Goal: Use online tool/utility: Utilize a website feature to perform a specific function

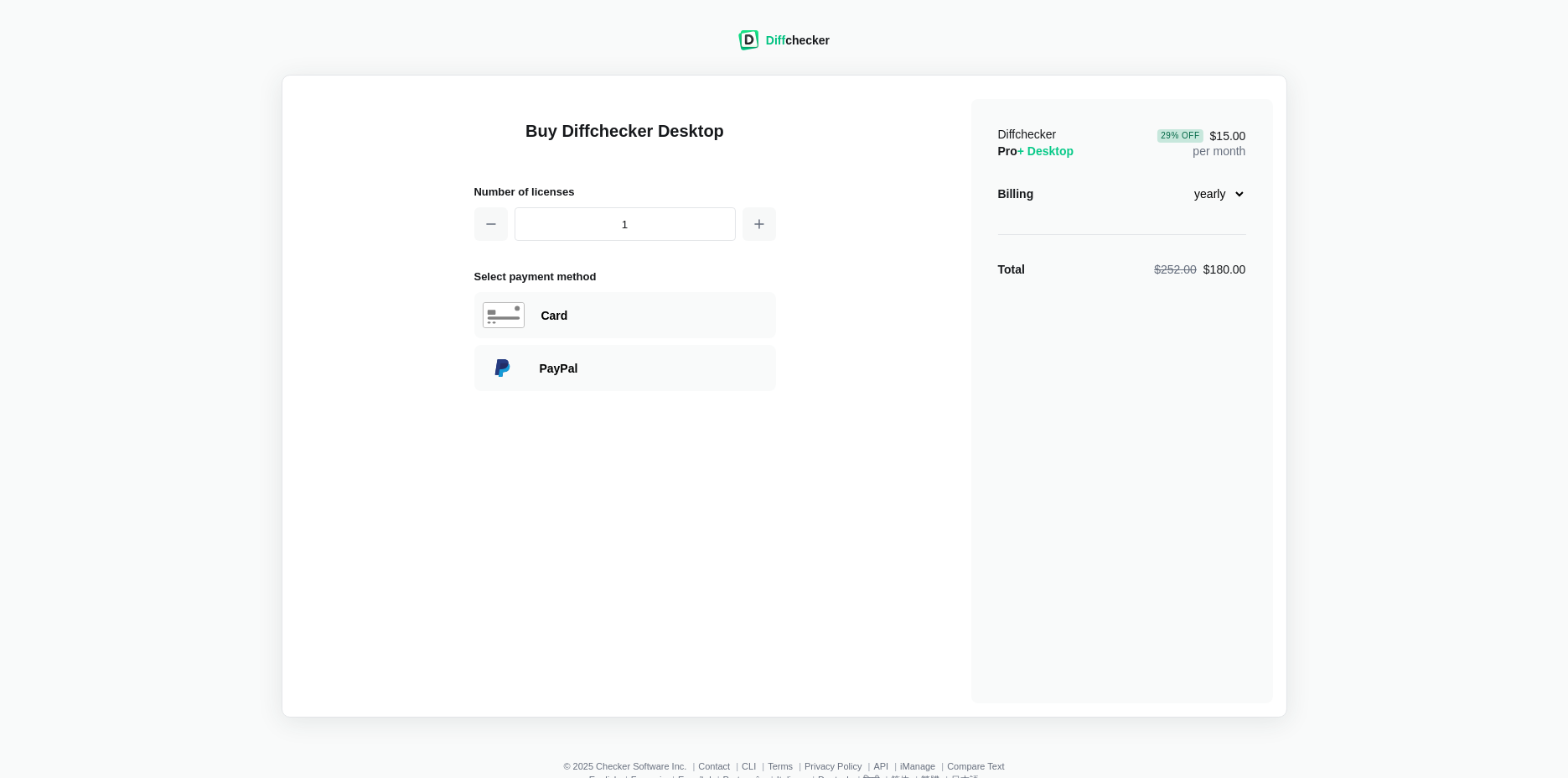
click at [1225, 201] on select "monthly yearly" at bounding box center [1211, 194] width 72 height 29
click at [1222, 194] on select "monthly yearly" at bounding box center [1211, 194] width 72 height 29
click at [1226, 203] on select "monthly yearly" at bounding box center [1211, 194] width 72 height 29
select select "desktop-monthly-21"
click at [1175, 180] on select "monthly yearly" at bounding box center [1211, 194] width 72 height 29
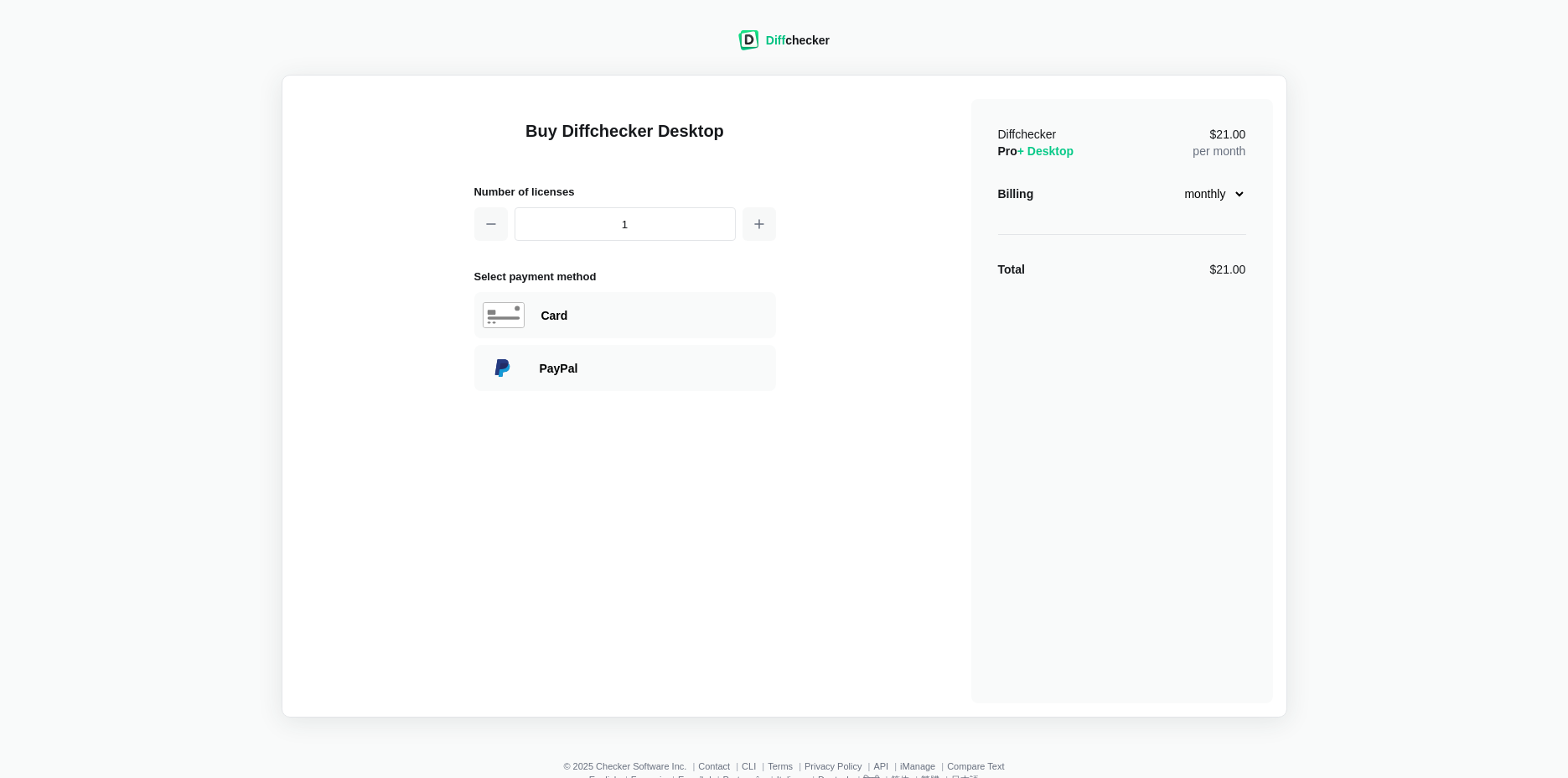
click at [1223, 67] on div "Diff checker Buy Diffchecker Desktop Number of licenses 1 Select payment method…" at bounding box center [784, 363] width 1549 height 707
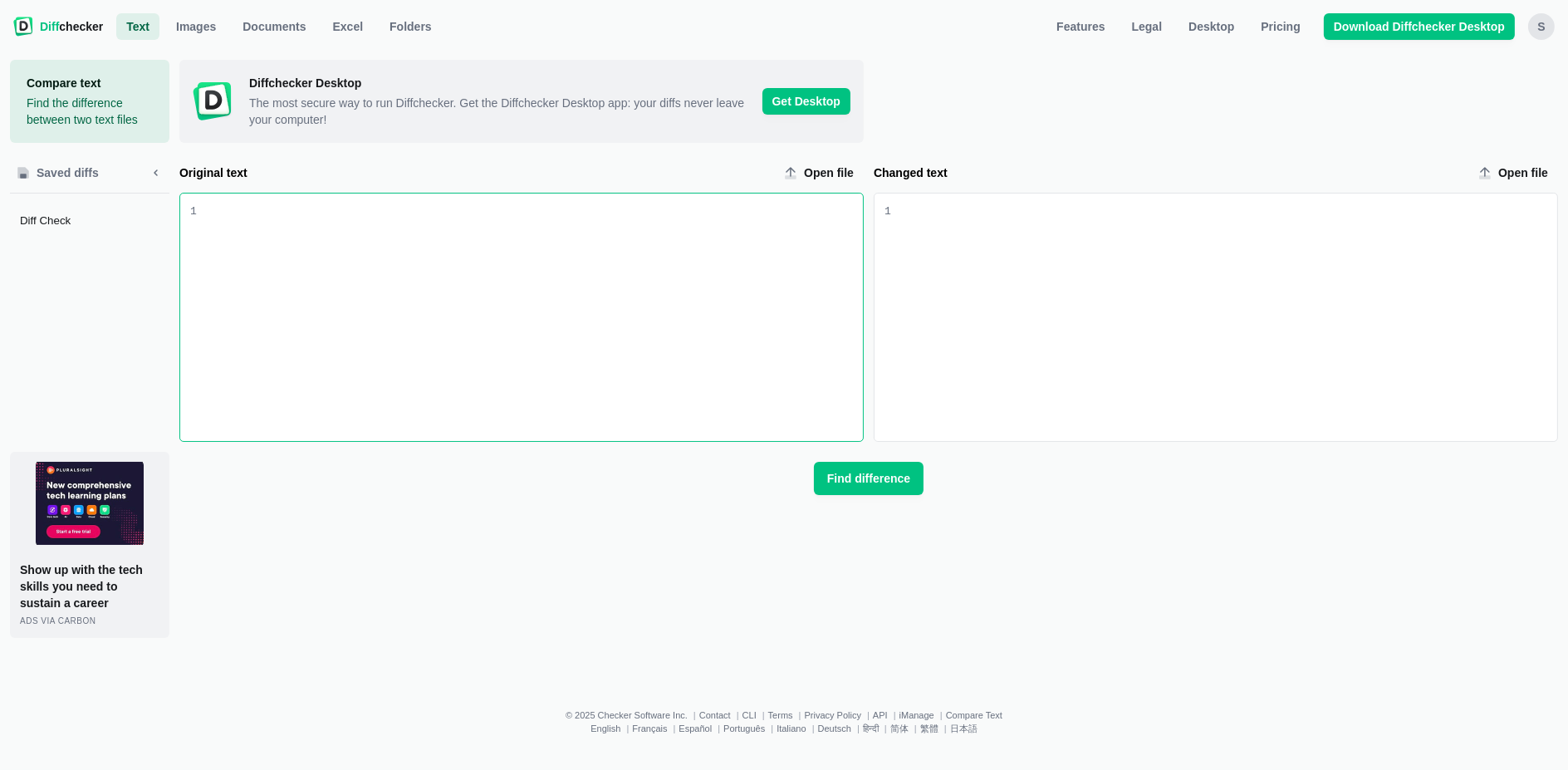
click at [541, 355] on div "Original text input" at bounding box center [530, 317] width 666 height 247
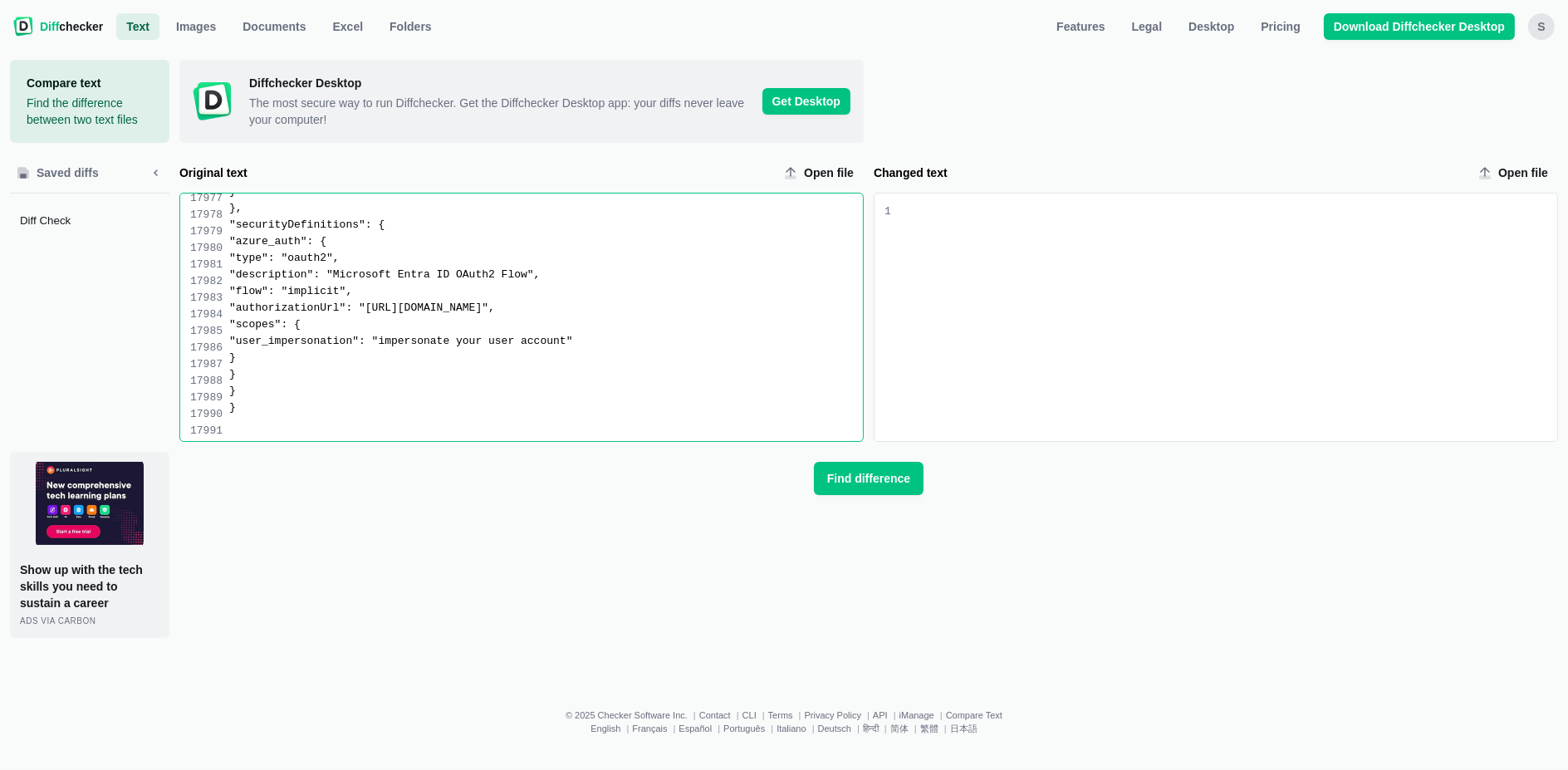
scroll to position [242941, 0]
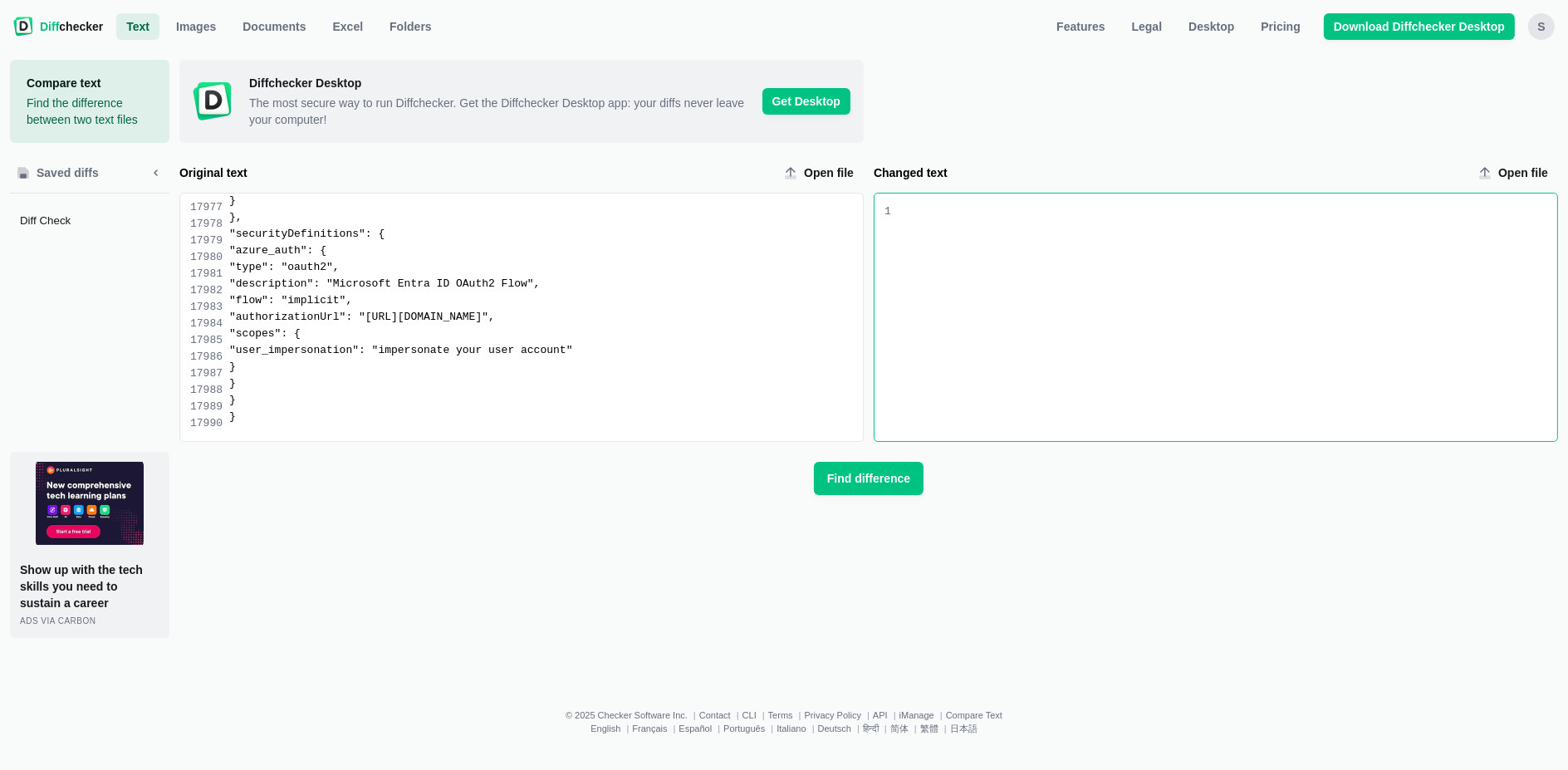
click at [1047, 294] on div "Changed text input" at bounding box center [1224, 317] width 666 height 247
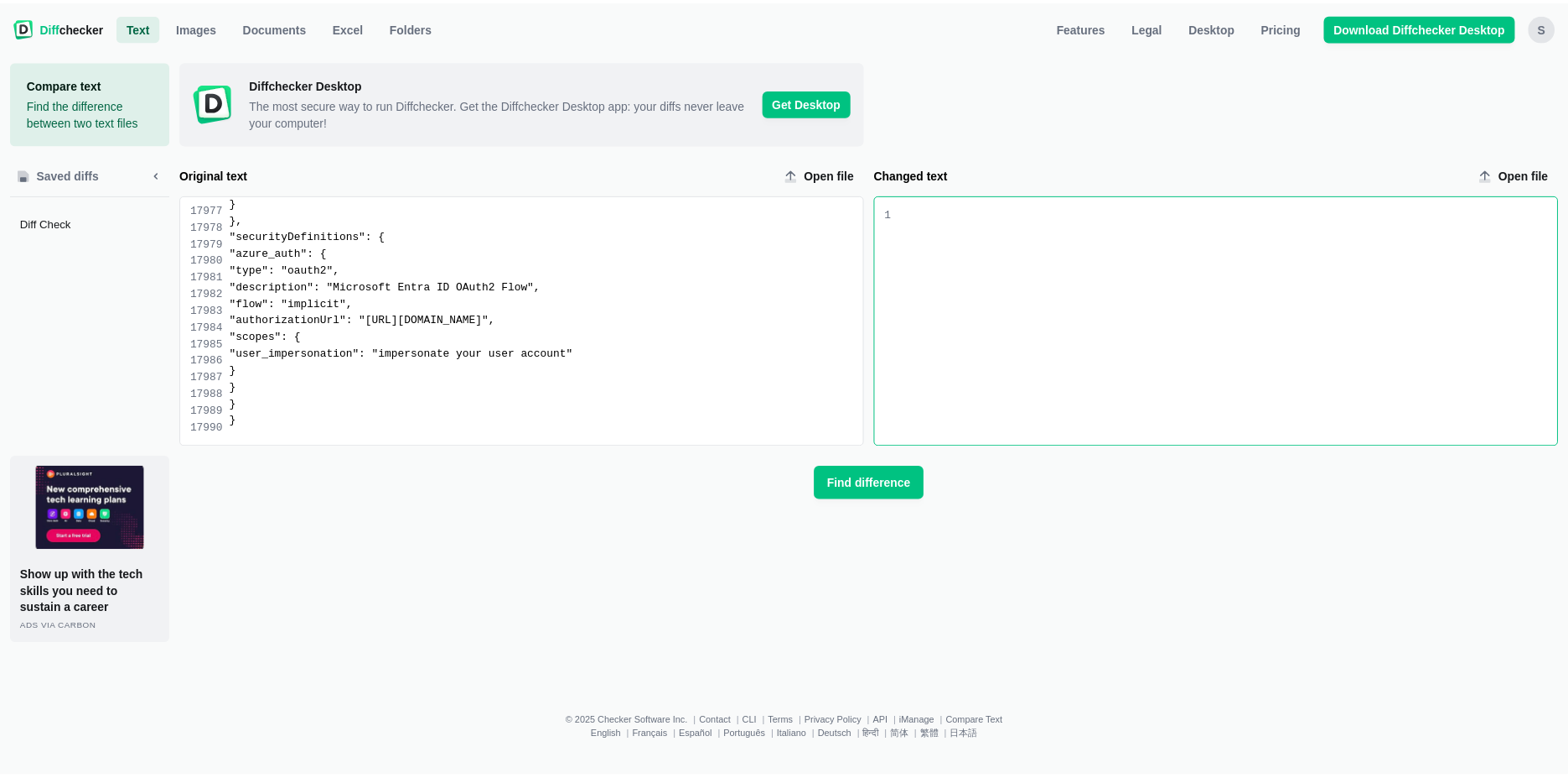
scroll to position [248696, 0]
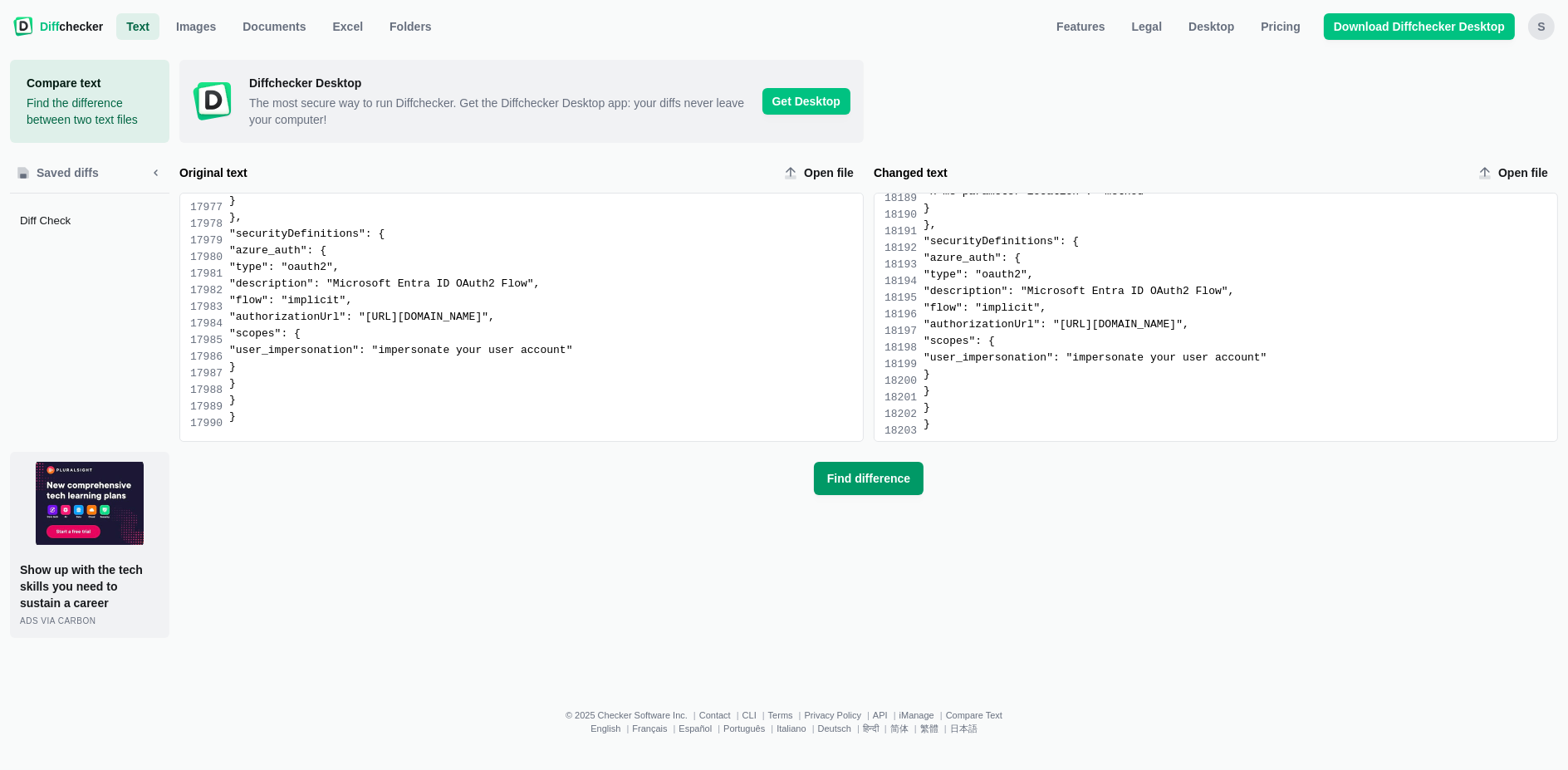
click at [899, 477] on span "Find difference" at bounding box center [869, 478] width 89 height 16
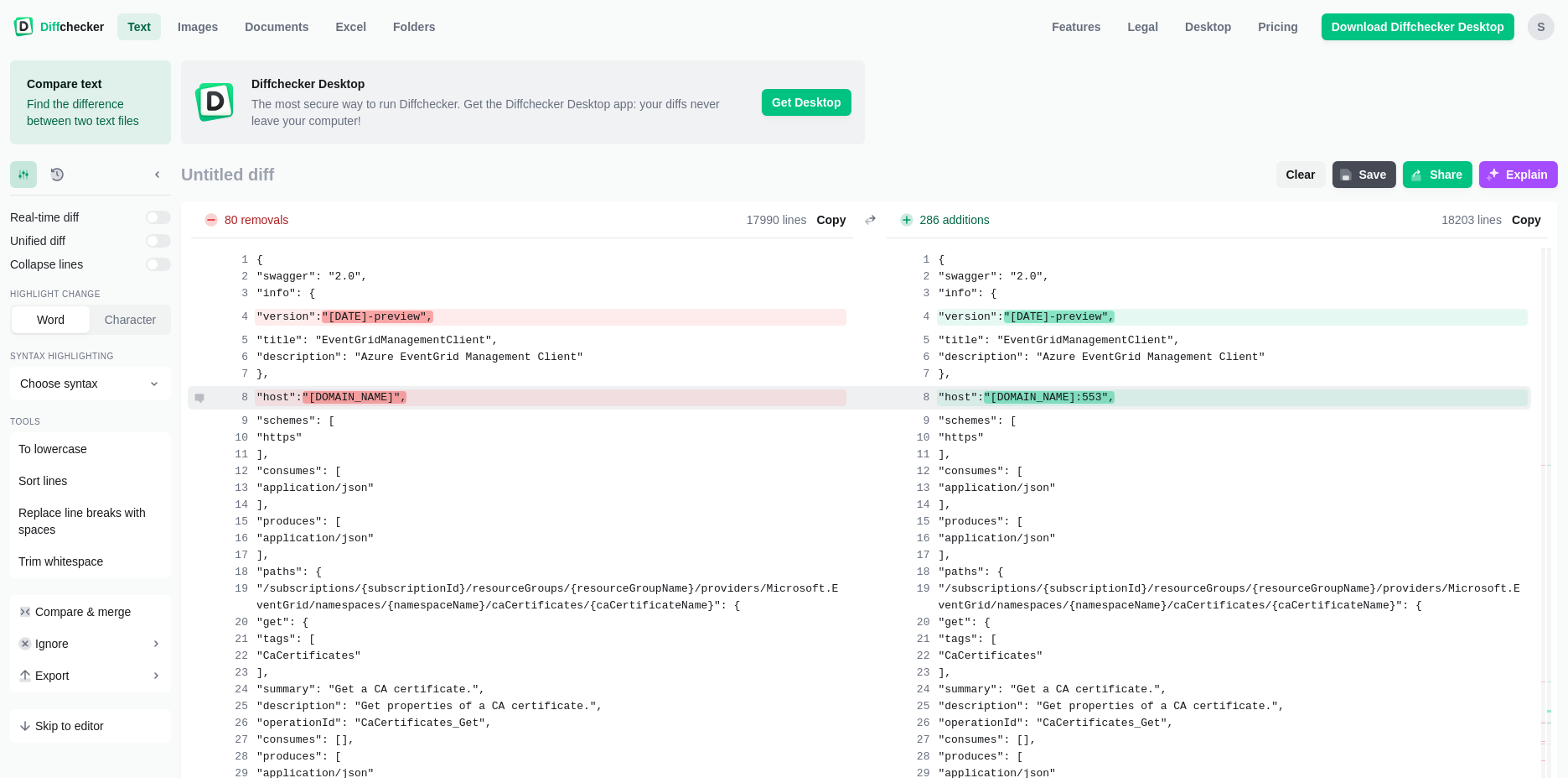
click at [239, 393] on div at bounding box center [231, 397] width 33 height 17
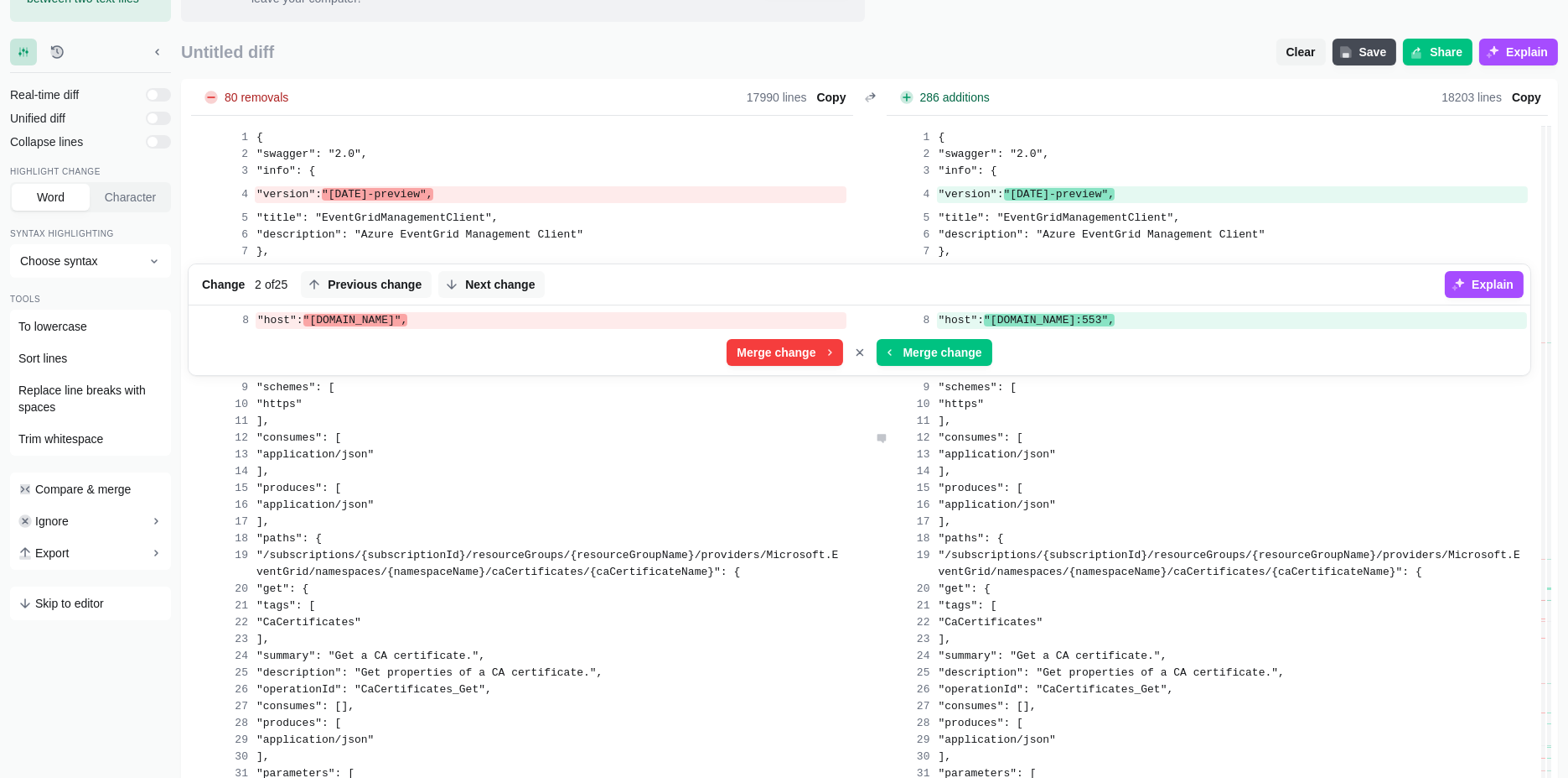
scroll to position [126, 0]
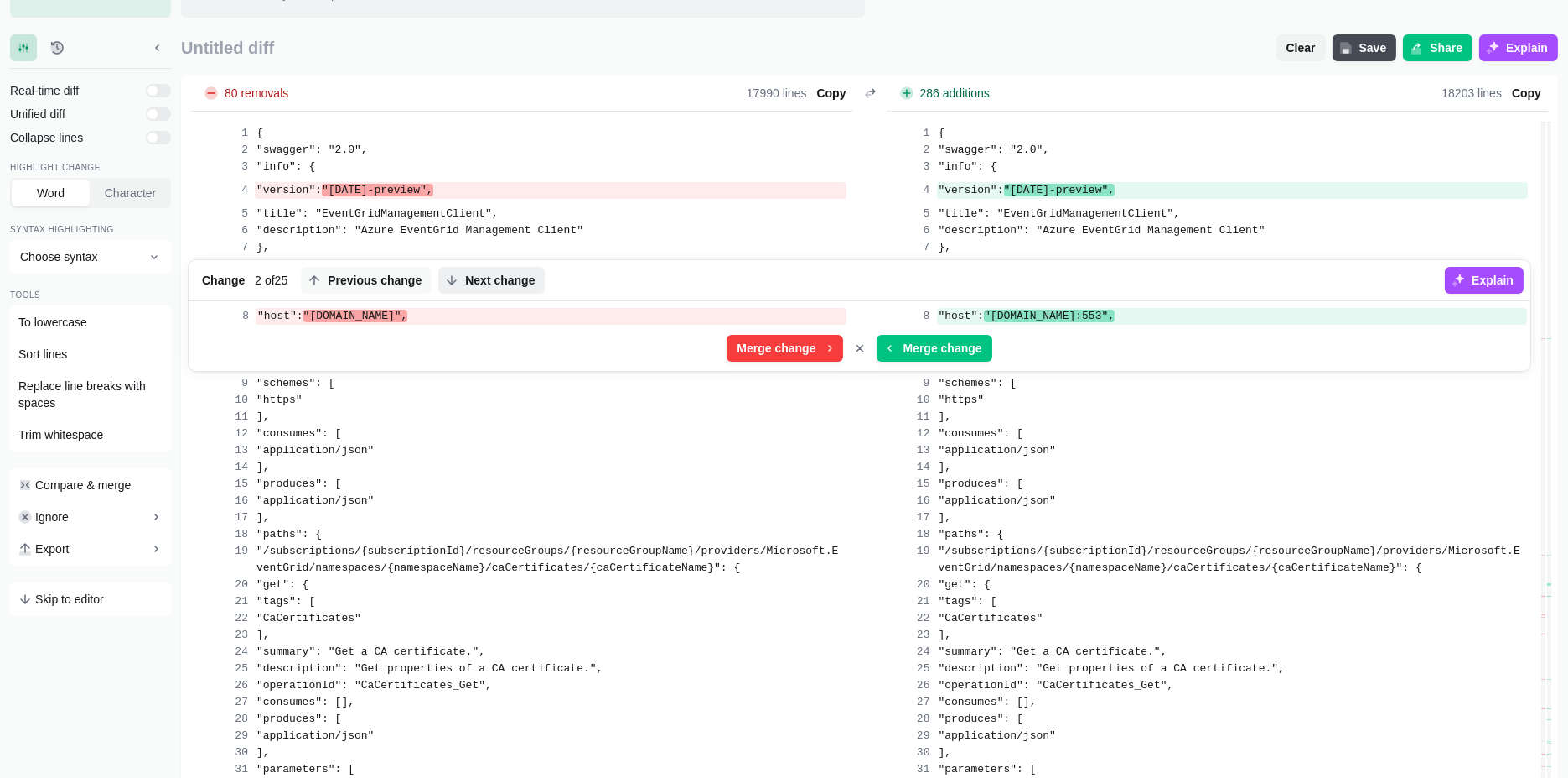
click at [502, 284] on span "Next change" at bounding box center [499, 280] width 76 height 17
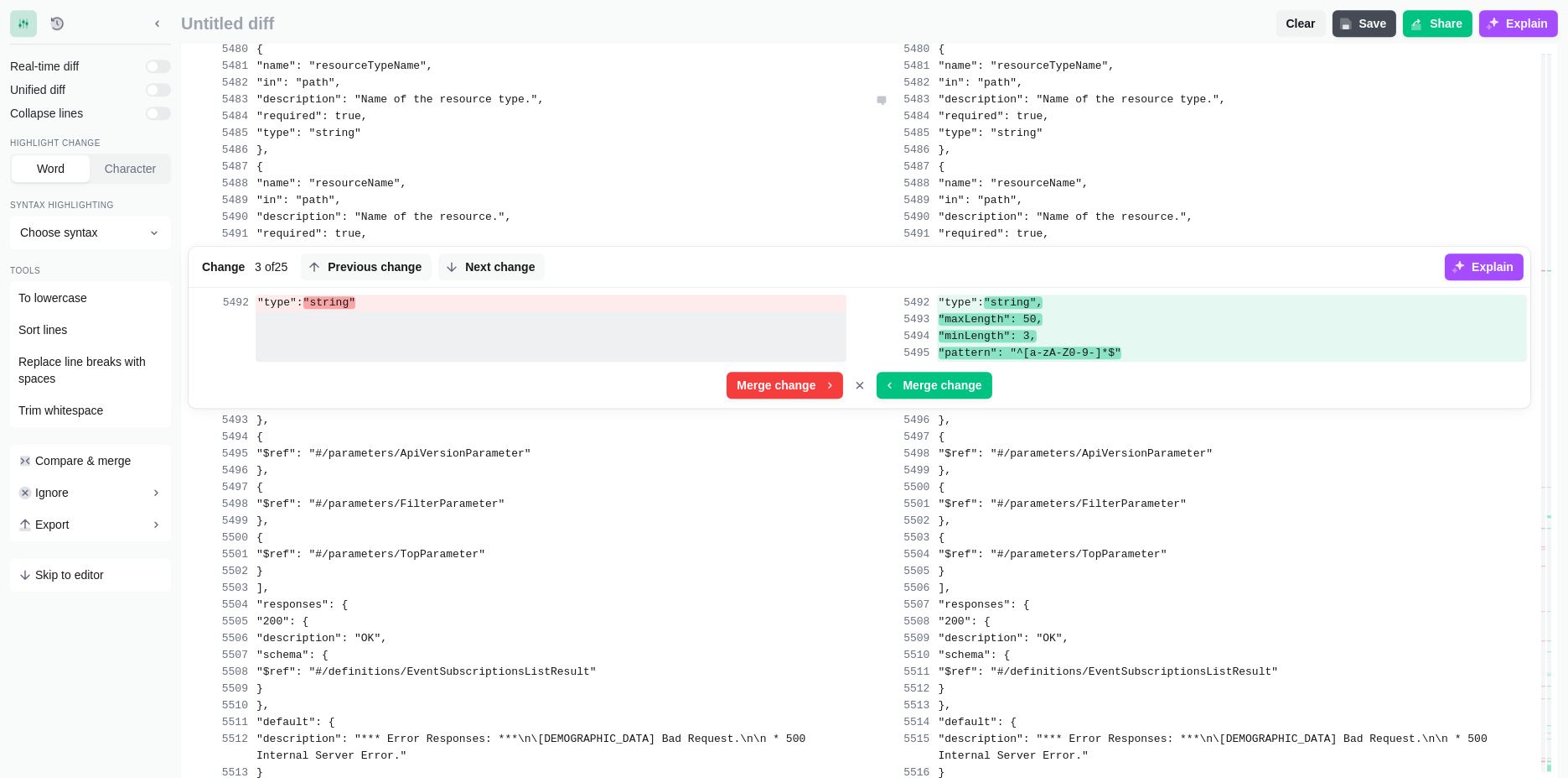
scroll to position [109553, 0]
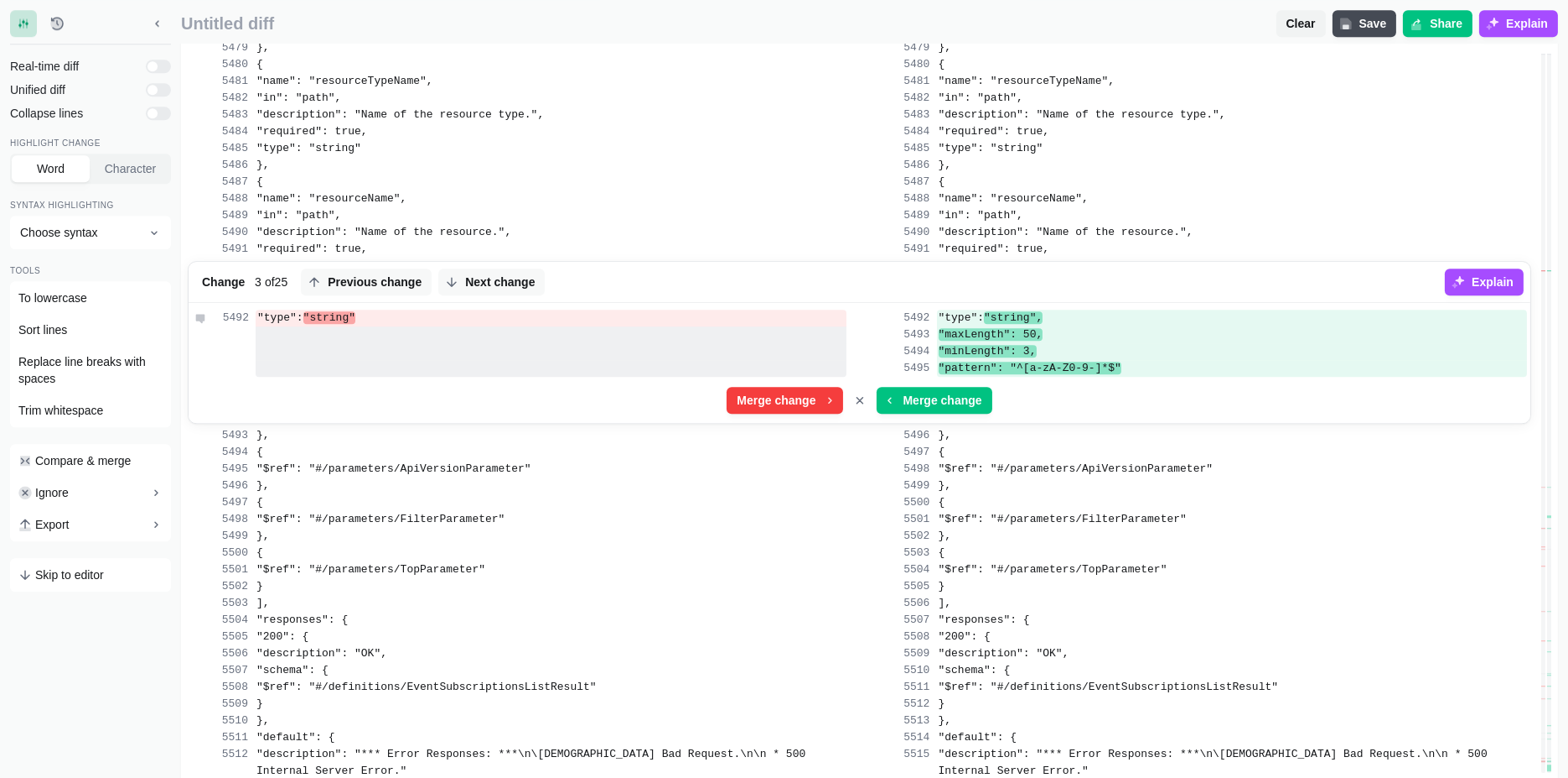
drag, startPoint x: 321, startPoint y: 331, endPoint x: 440, endPoint y: 333, distance: 119.0
click at [440, 326] on div ""type": "string"" at bounding box center [552, 318] width 591 height 17
copy div ""type": "string""
click at [512, 290] on span "Next change" at bounding box center [499, 282] width 76 height 17
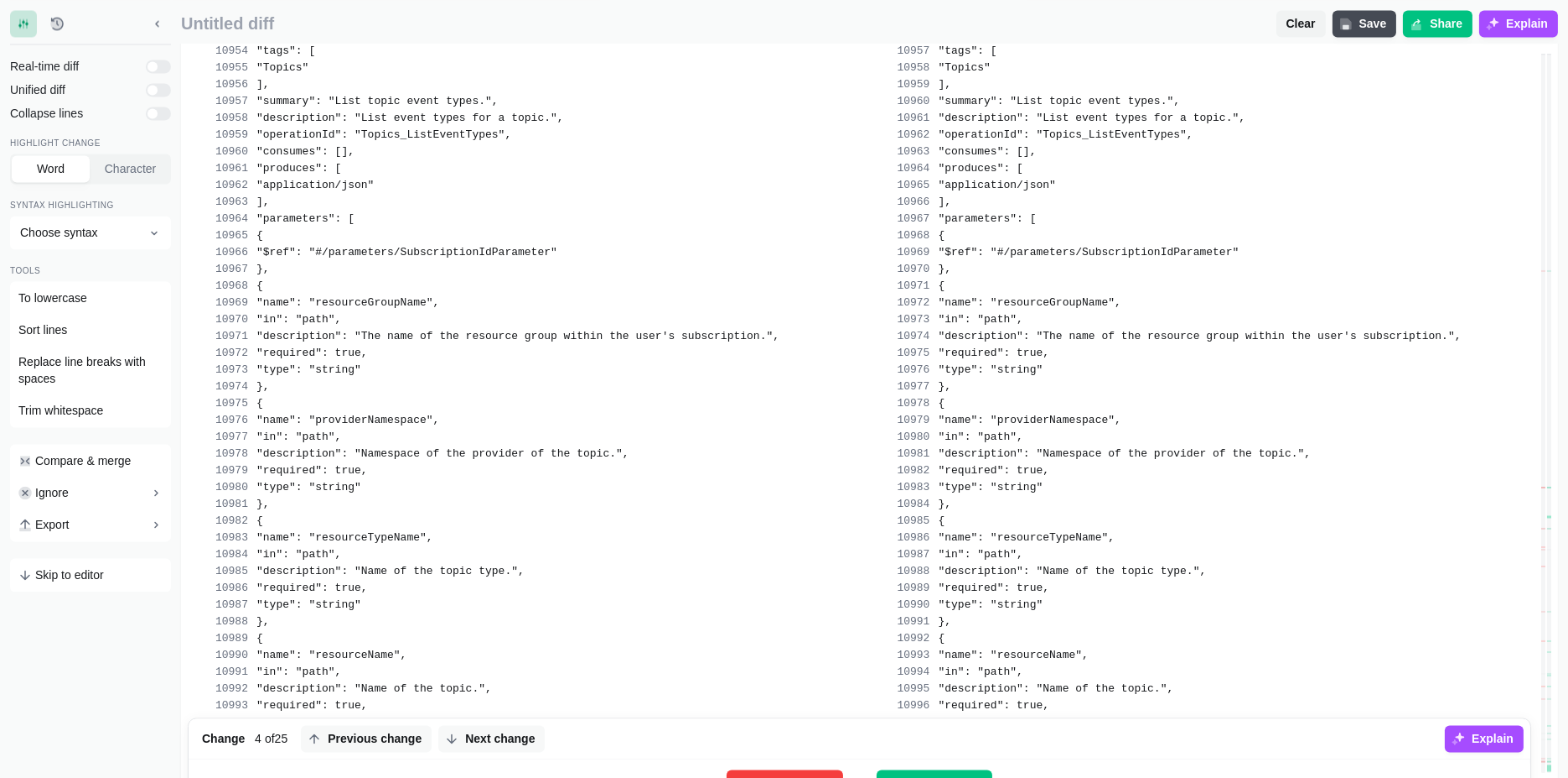
scroll to position [218975, 0]
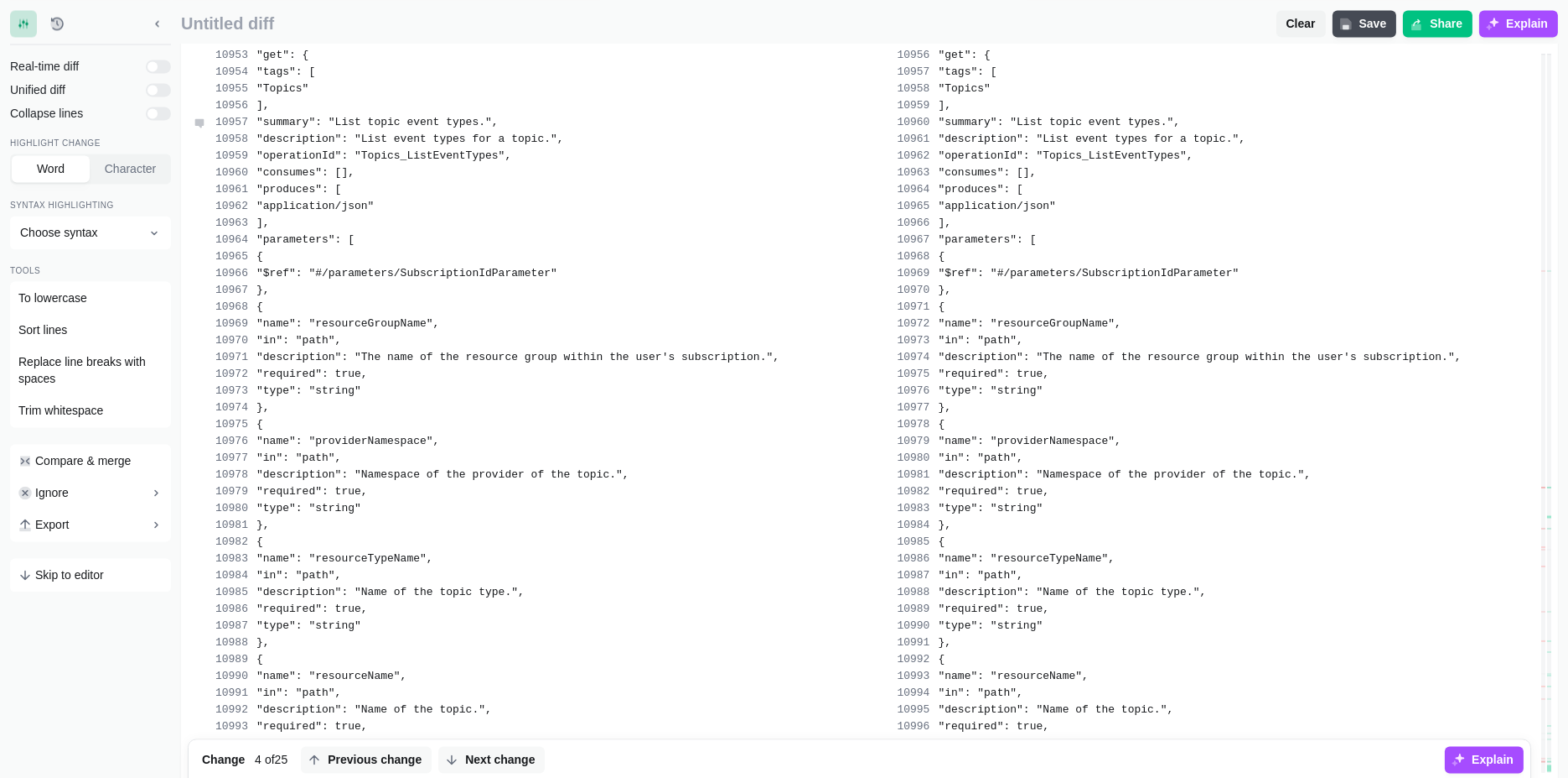
click at [377, 128] on span ""summary": "List topic event types."," at bounding box center [377, 123] width 242 height 13
drag, startPoint x: 377, startPoint y: 172, endPoint x: 503, endPoint y: 175, distance: 126.0
click at [498, 128] on span ""summary": "List topic event types."," at bounding box center [377, 123] width 242 height 13
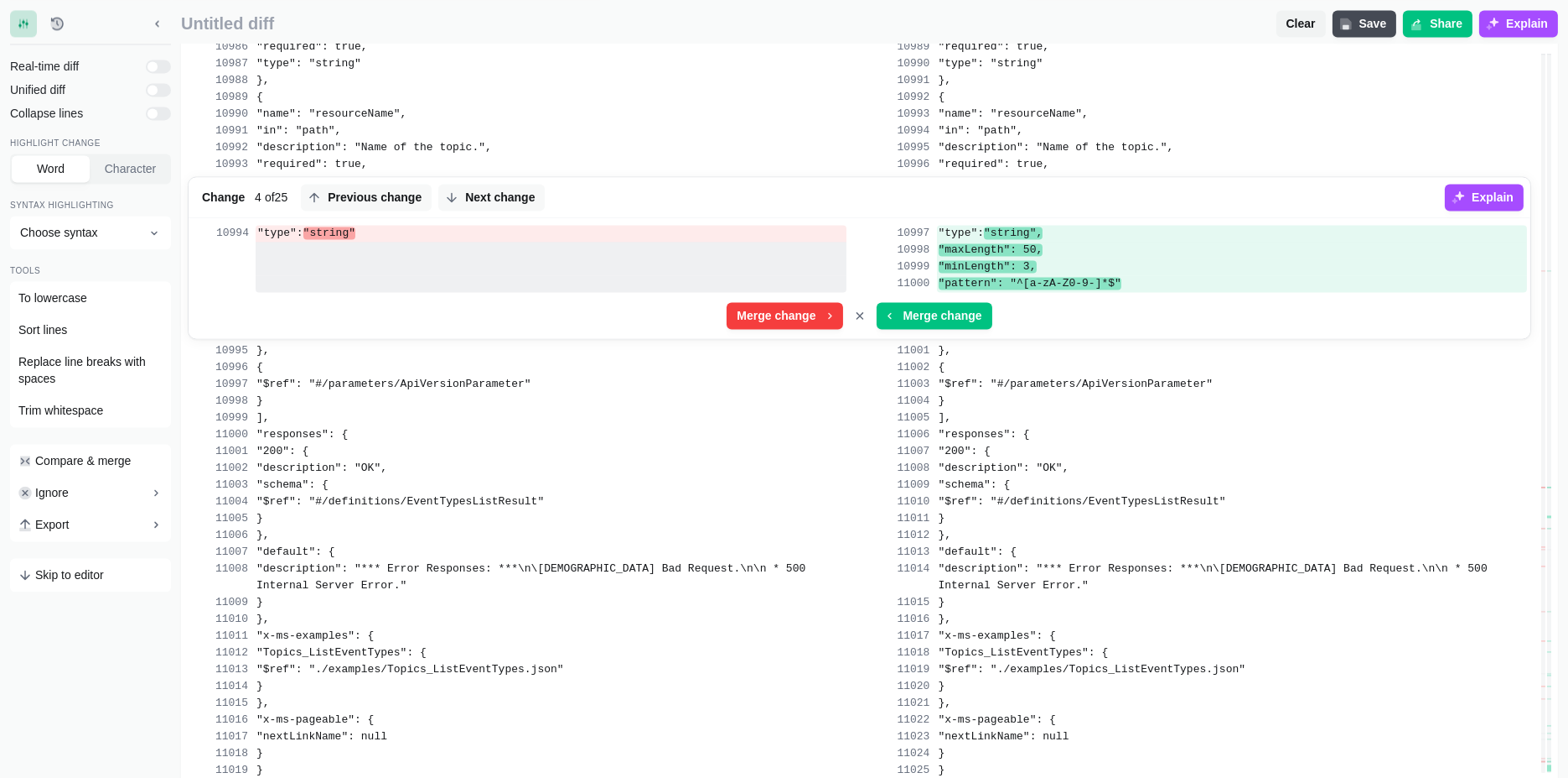
scroll to position [219586, 0]
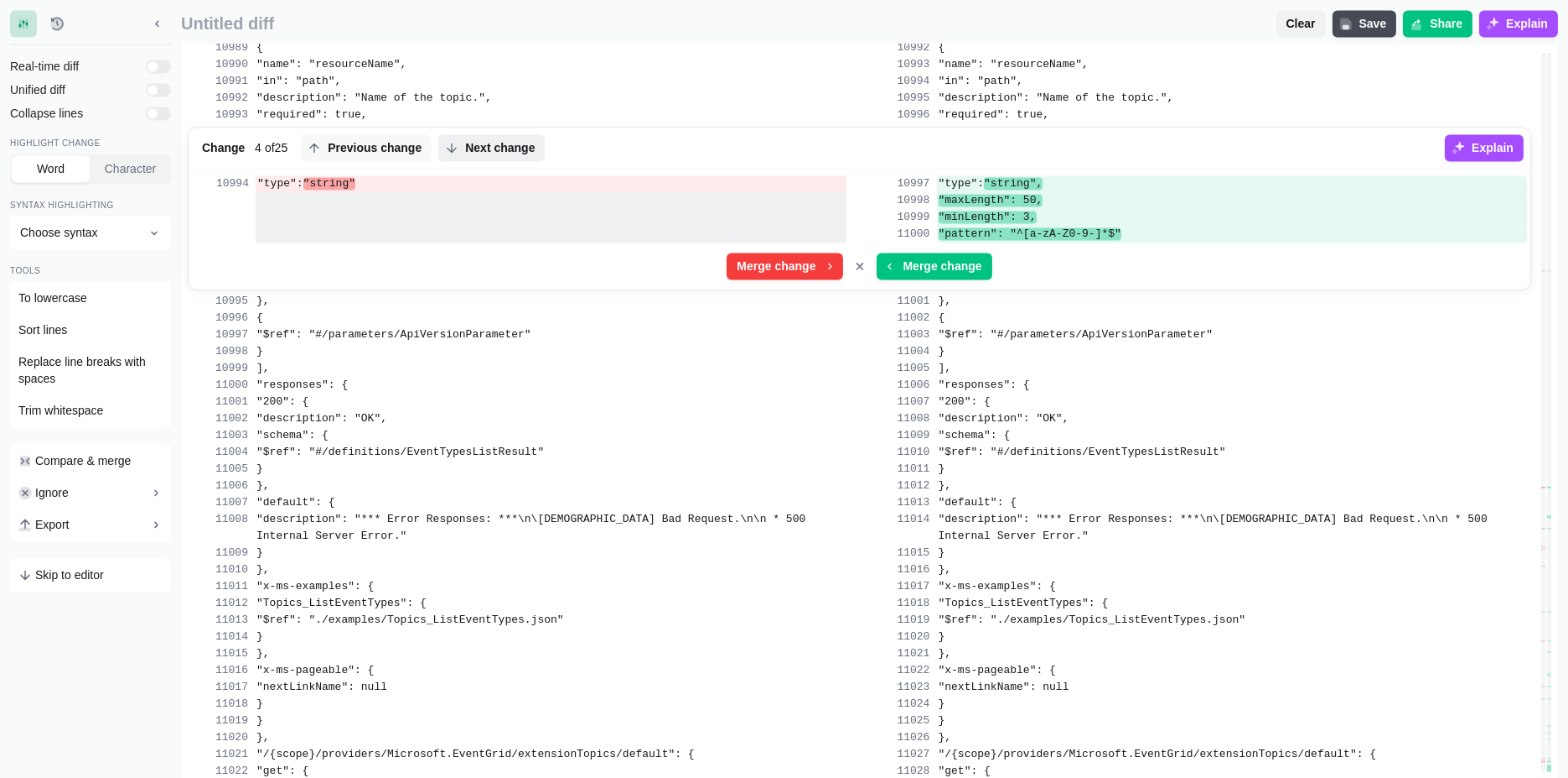
click at [489, 156] on span "Next change" at bounding box center [499, 147] width 76 height 17
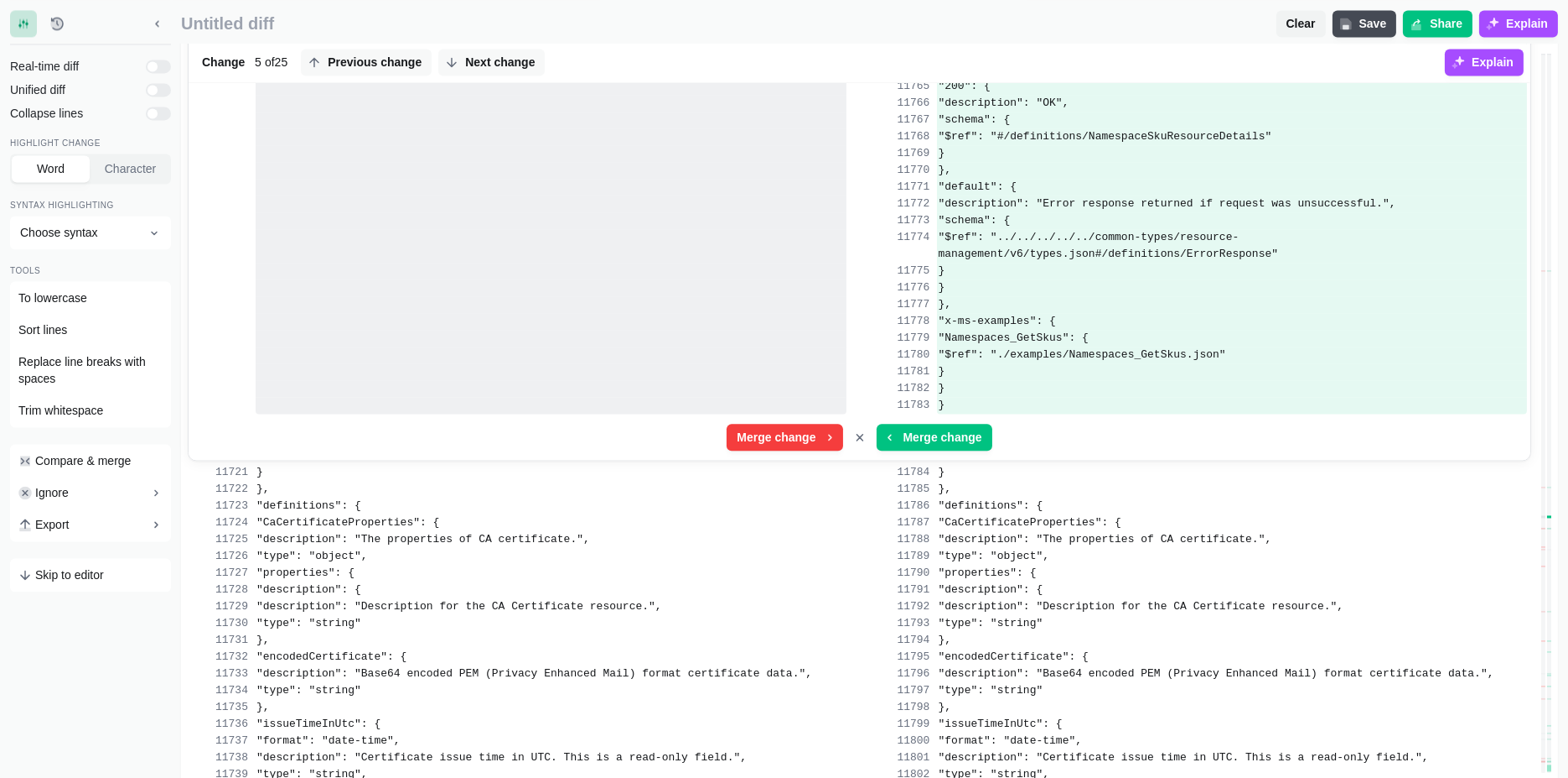
scroll to position [234137, 0]
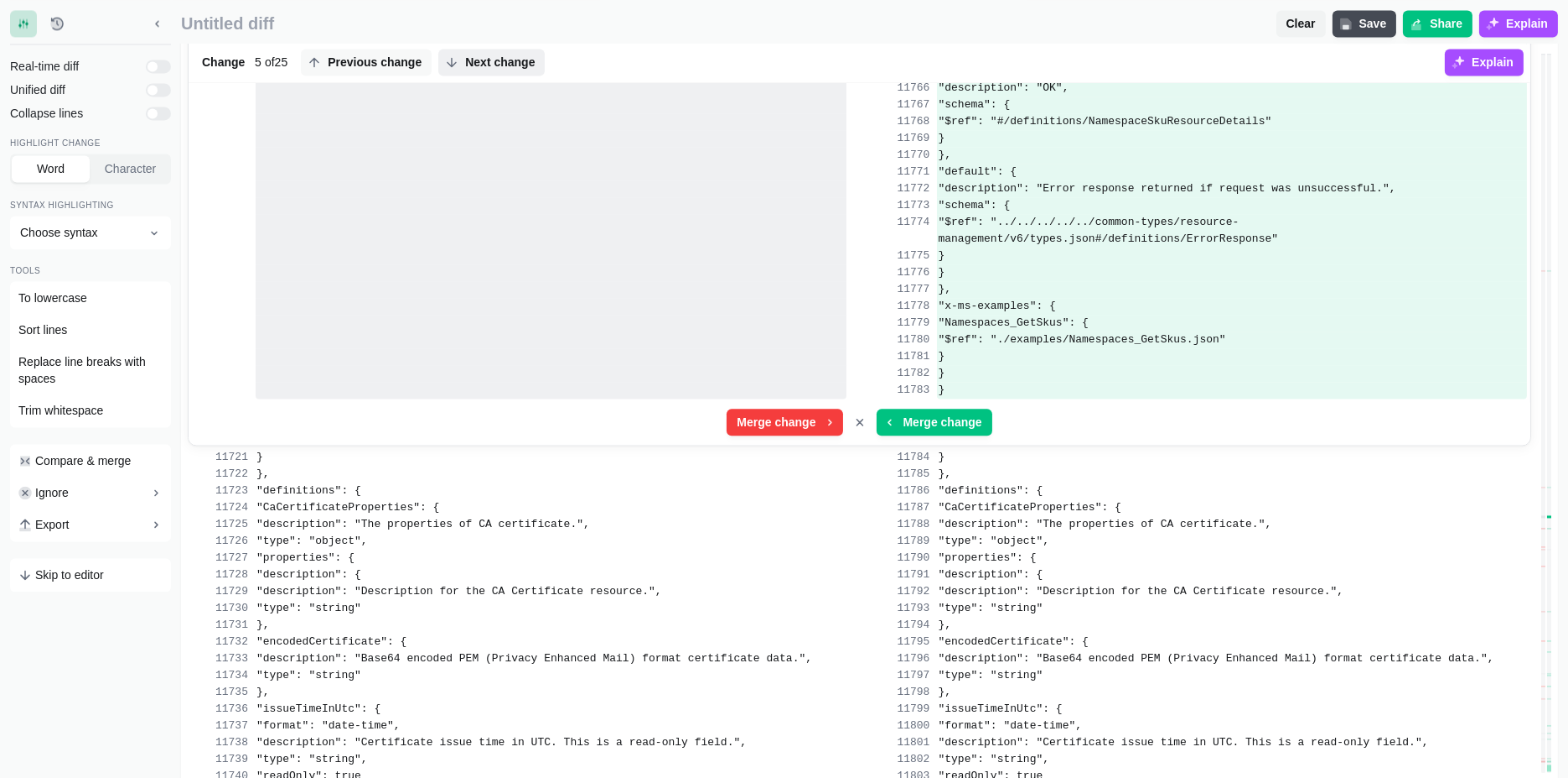
click at [479, 58] on span "Next change" at bounding box center [499, 62] width 76 height 17
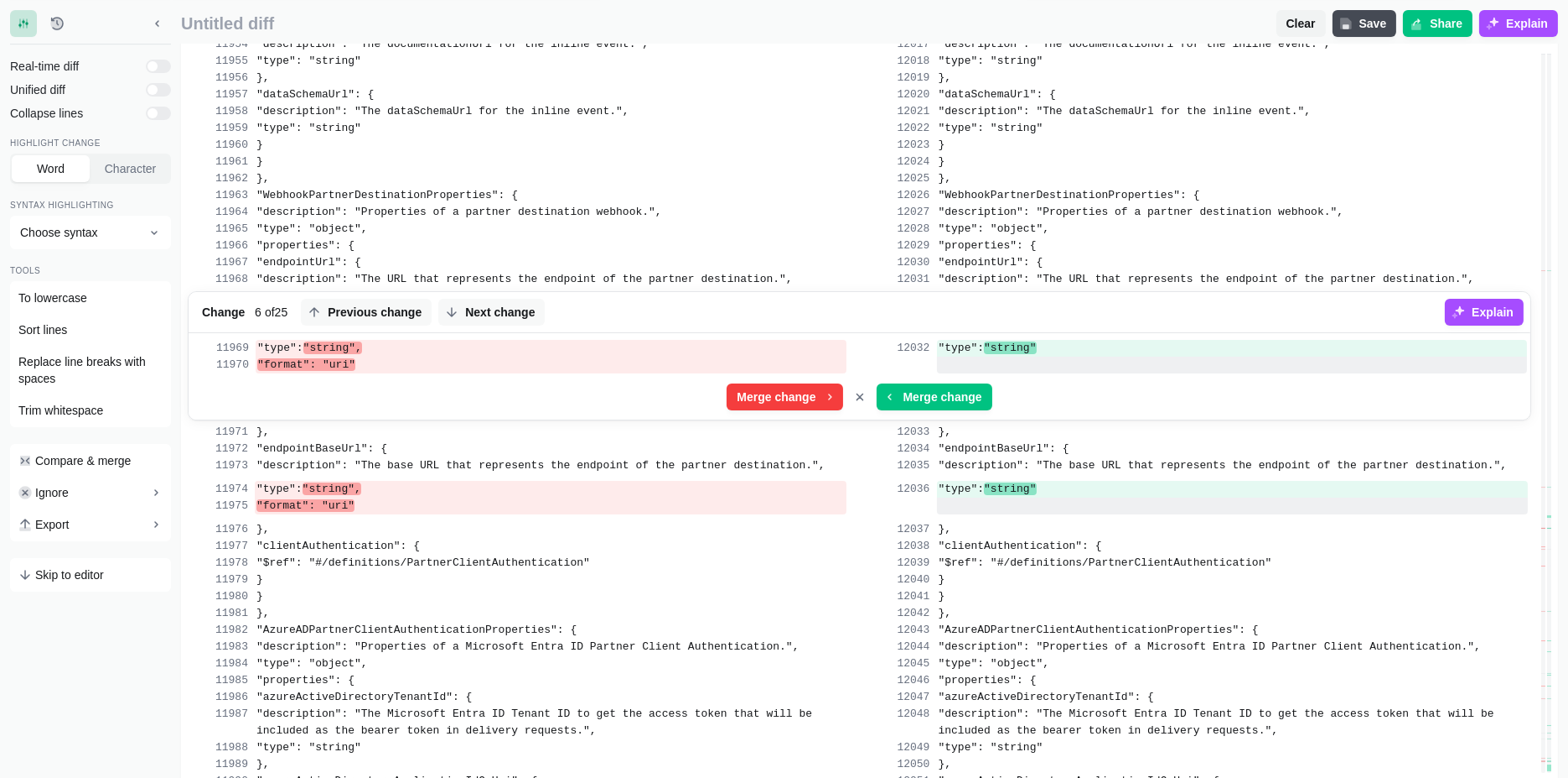
scroll to position [238806, 0]
click at [418, 191] on span ""WebhookPartnerDestinationProperties": {" at bounding box center [387, 197] width 262 height 13
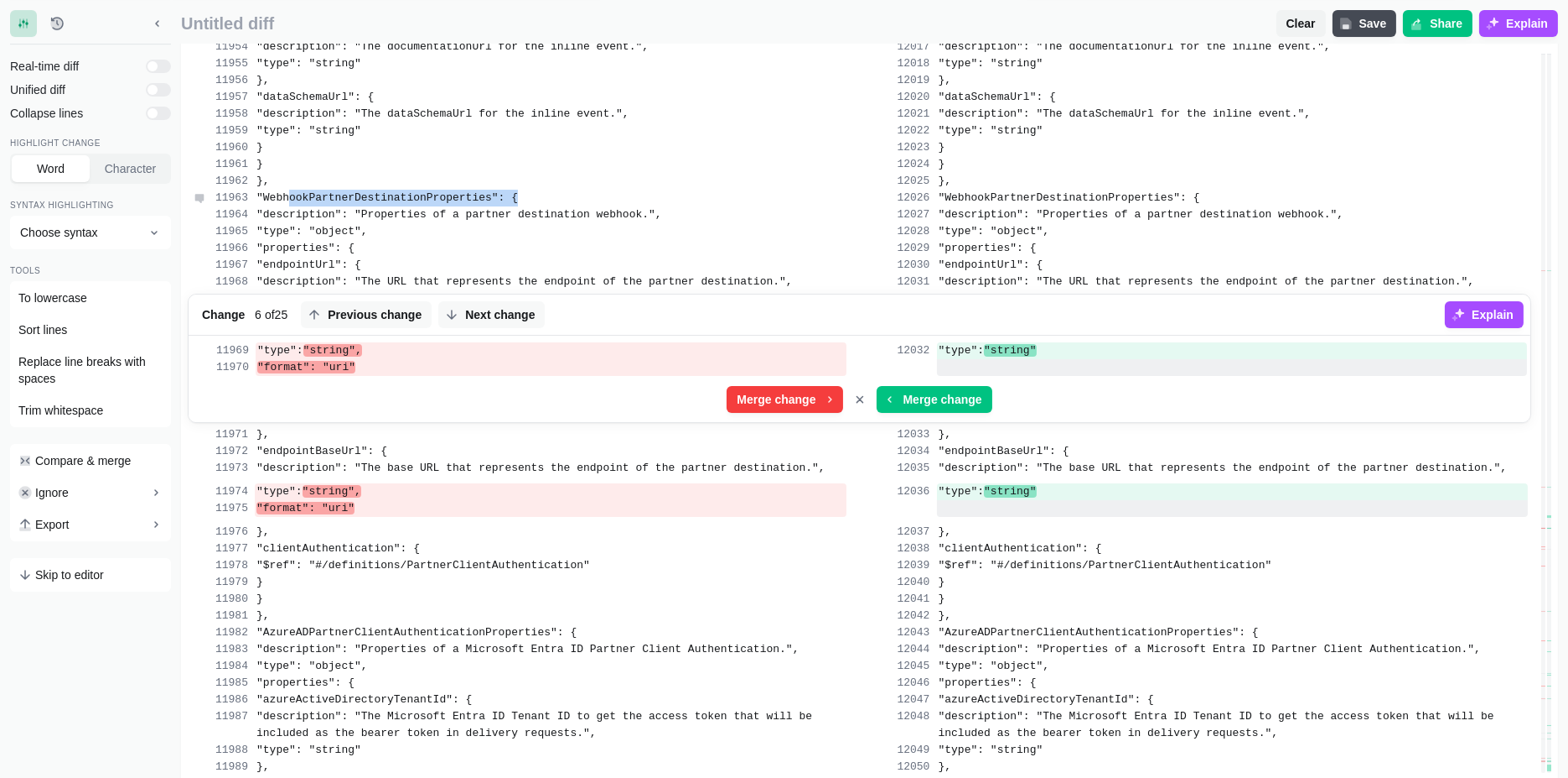
click at [418, 191] on span ""WebhookPartnerDestinationProperties": {" at bounding box center [387, 197] width 262 height 13
copy span "WebhookPartnerDestinationProperties"
click at [497, 301] on button "Next change" at bounding box center [492, 314] width 107 height 27
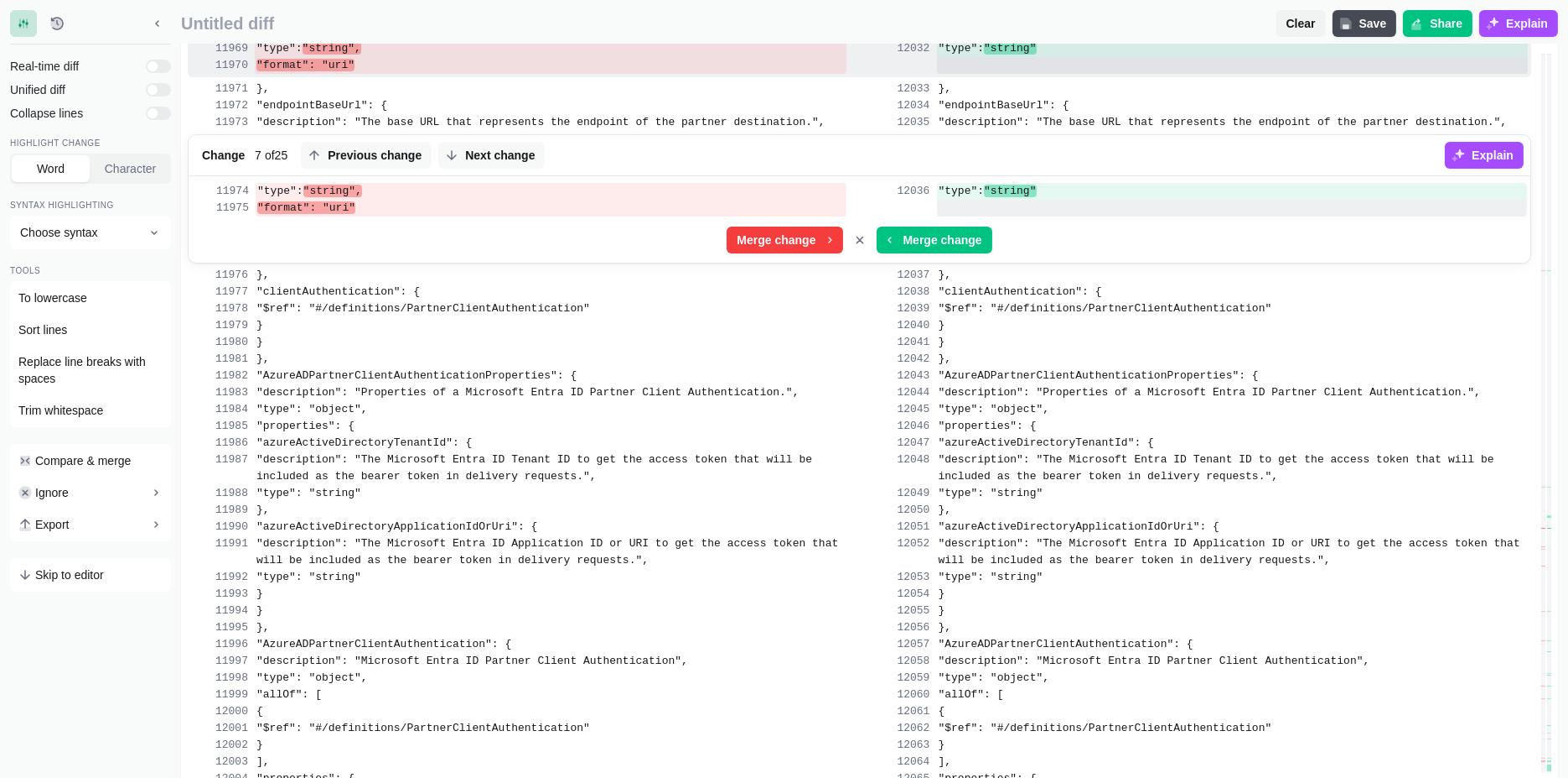
scroll to position [239029, 0]
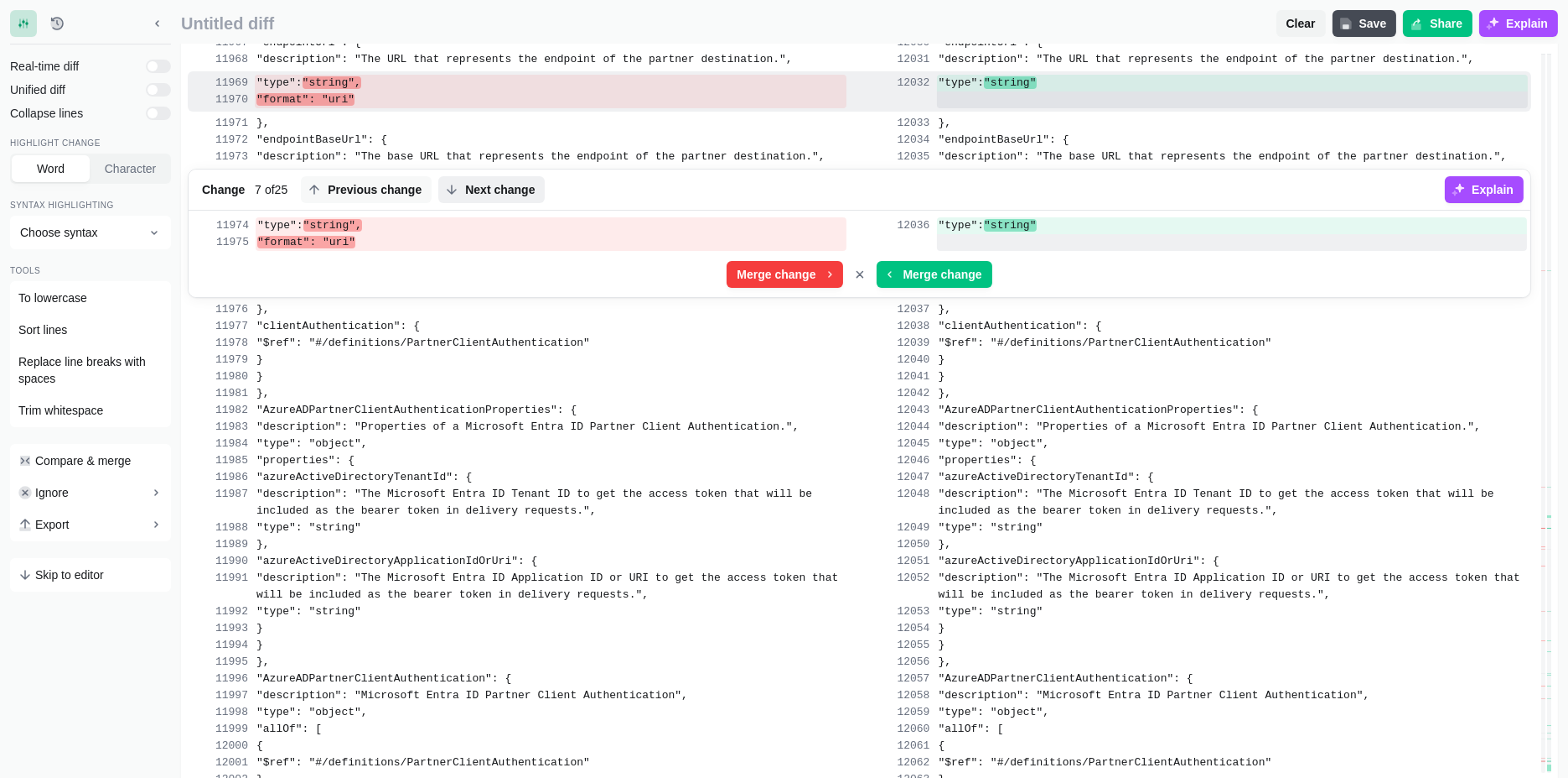
click at [482, 182] on span "Next change" at bounding box center [499, 190] width 76 height 17
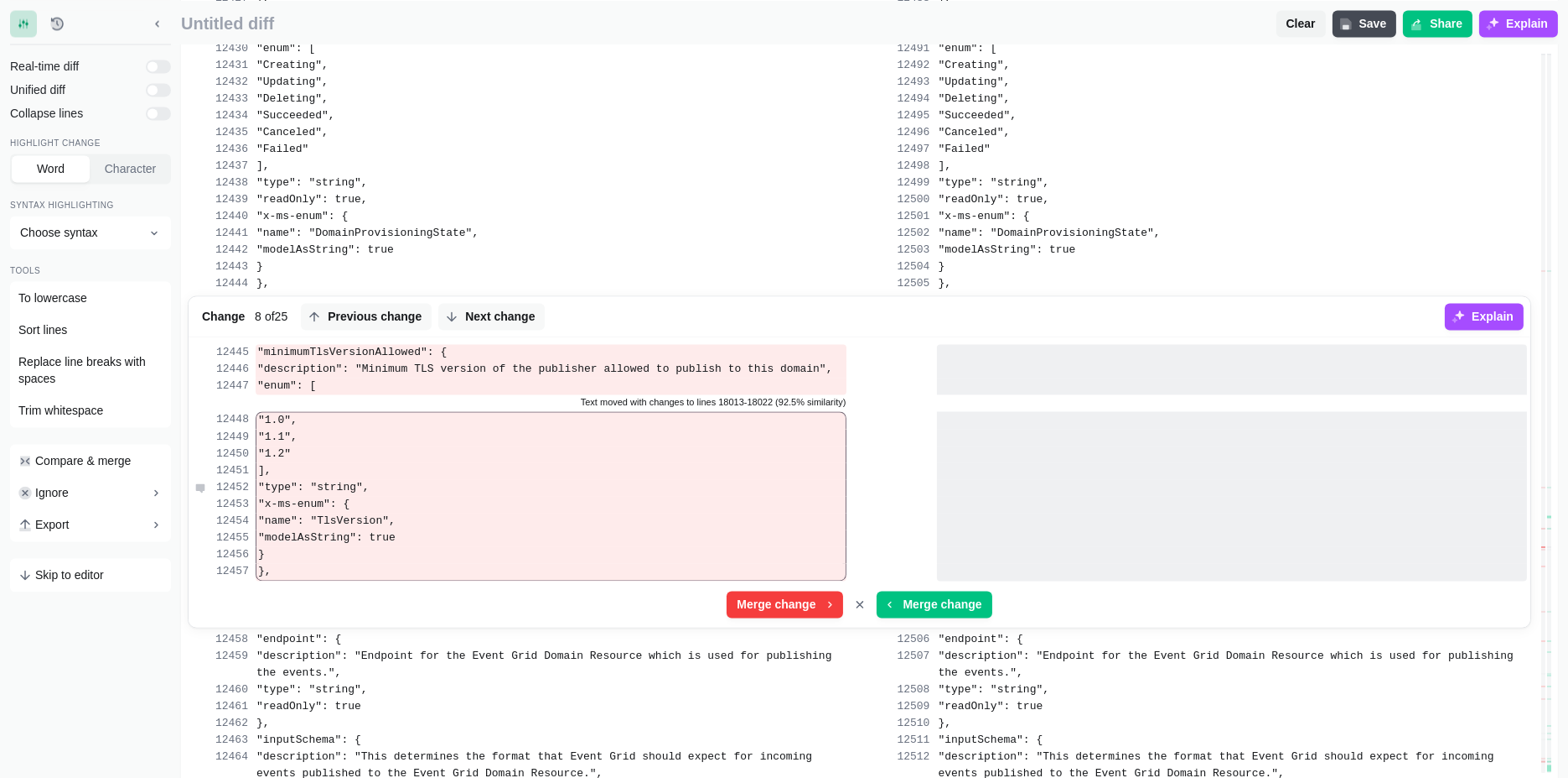
scroll to position [247352, 0]
click at [474, 313] on span "Next change" at bounding box center [499, 319] width 76 height 17
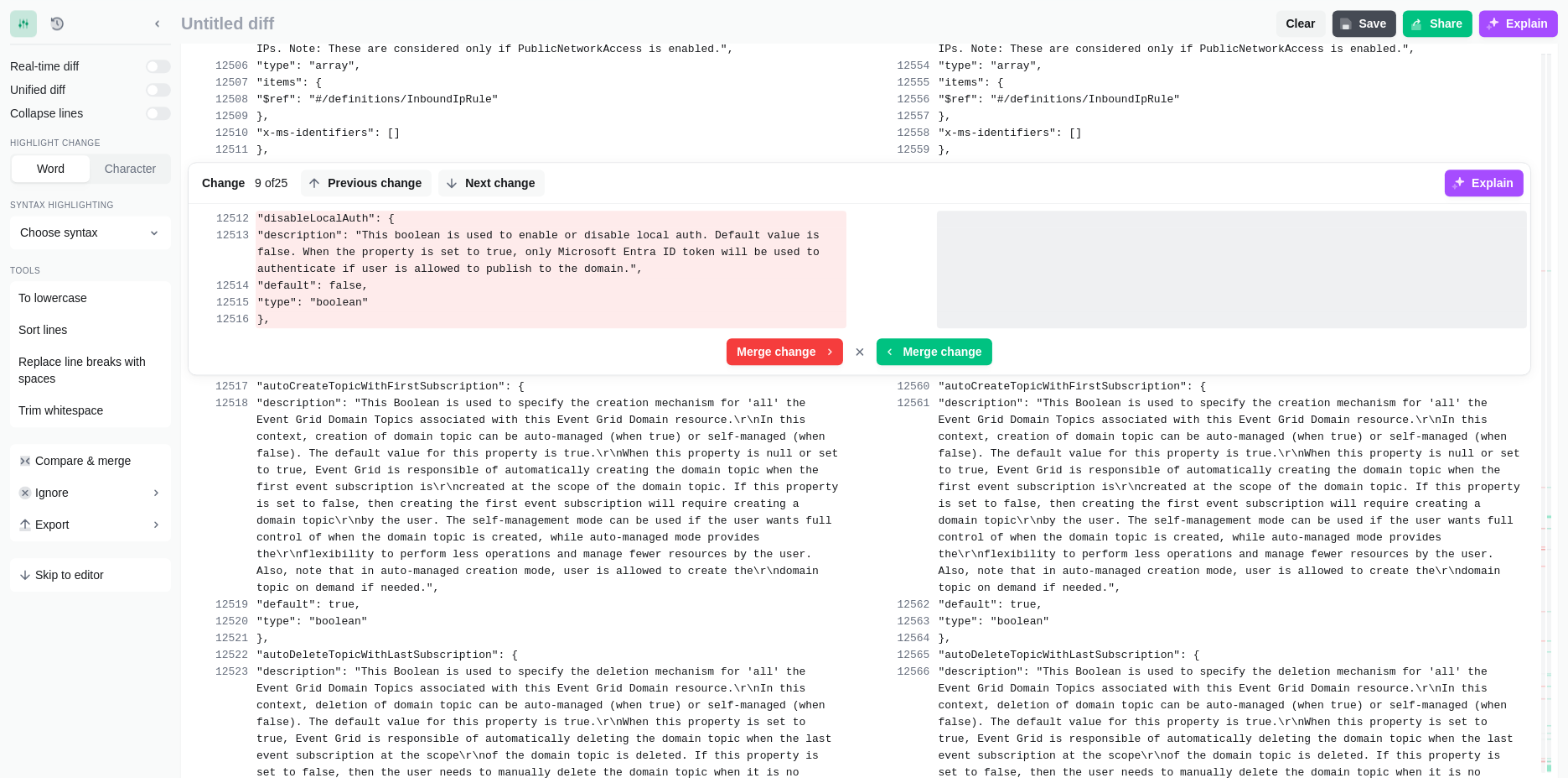
scroll to position [248792, 0]
click at [478, 191] on span "Next change" at bounding box center [499, 185] width 76 height 17
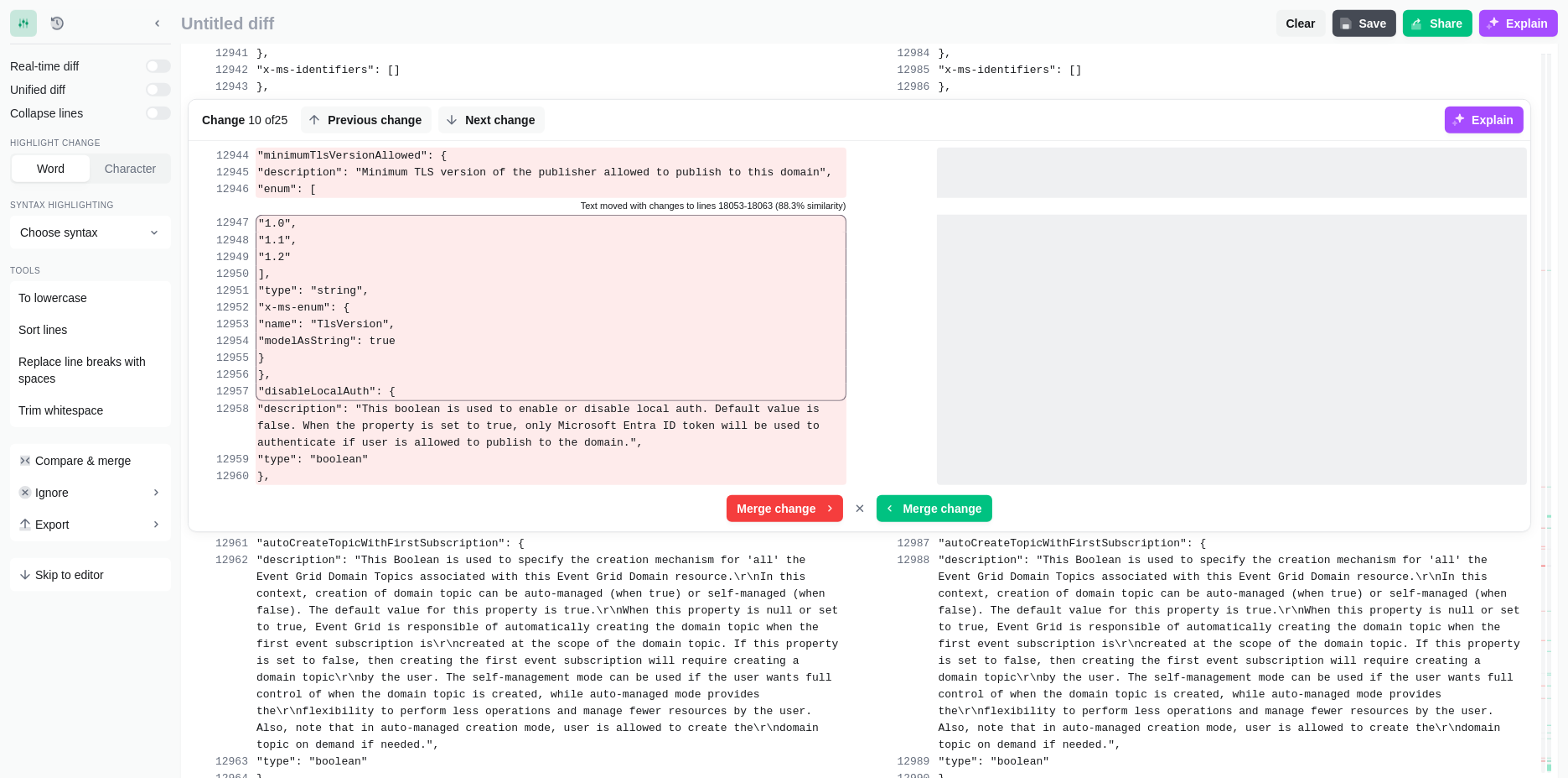
scroll to position [257018, 0]
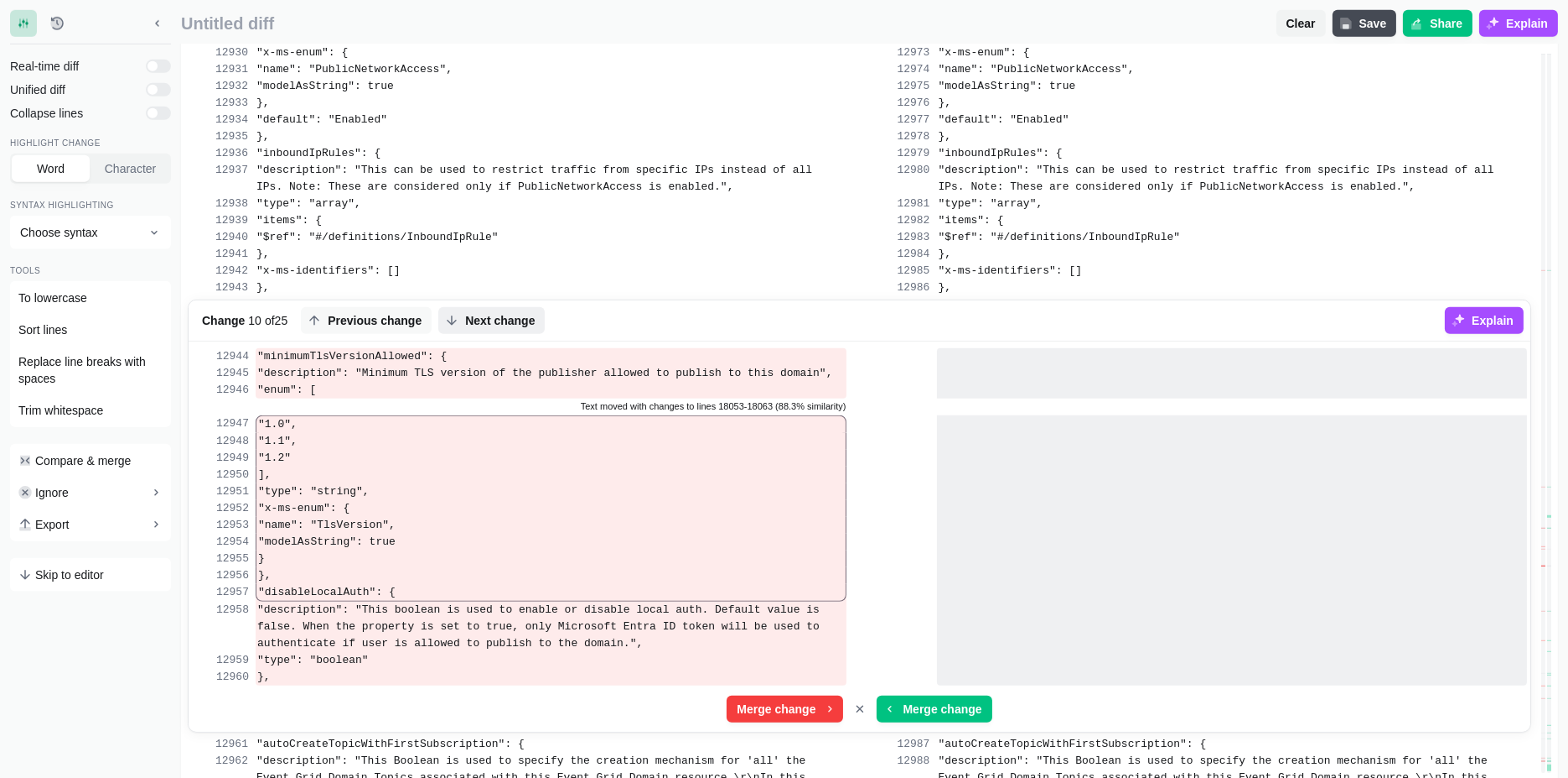
click at [477, 312] on span "Next change" at bounding box center [499, 320] width 76 height 17
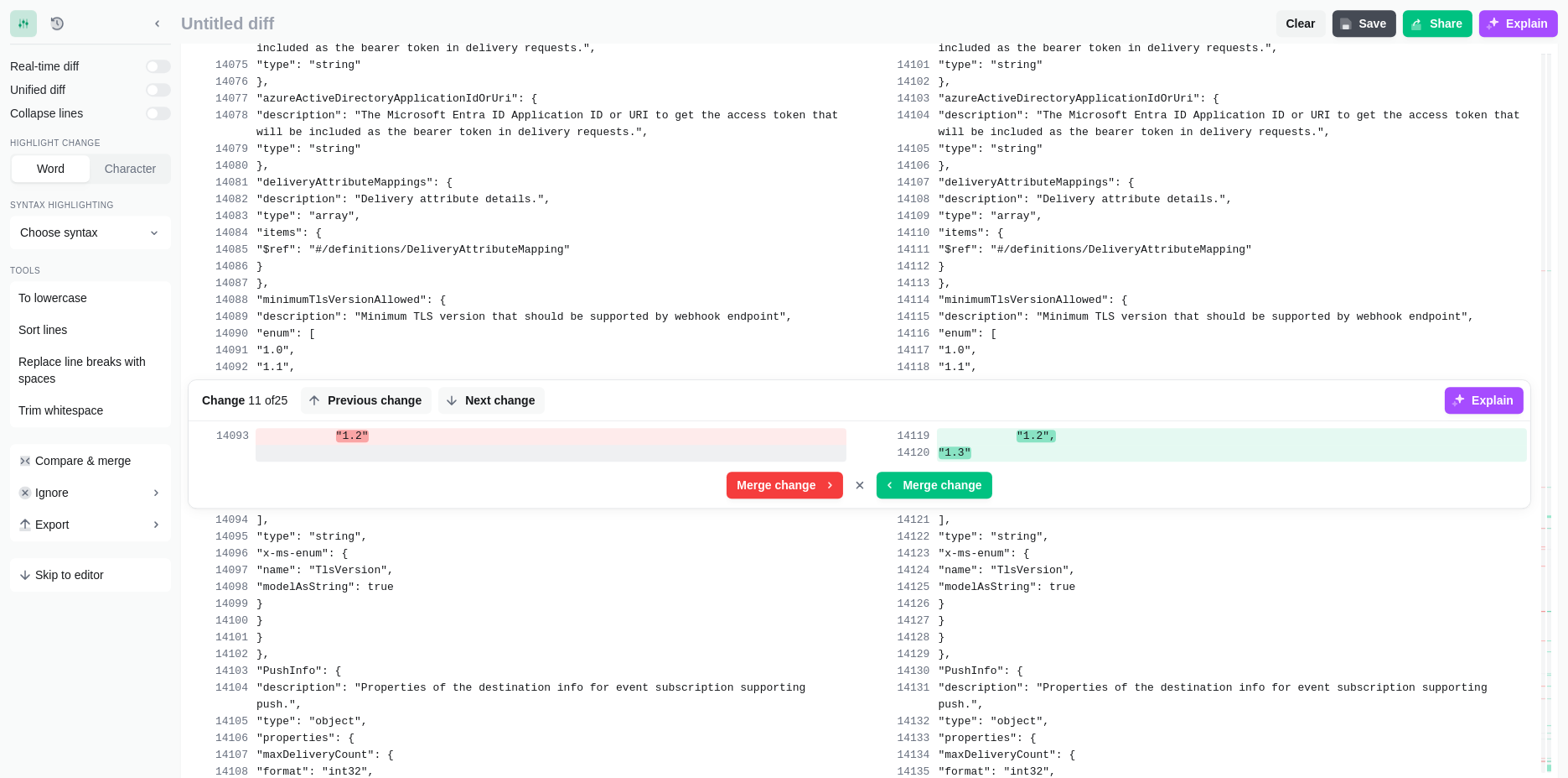
scroll to position [279614, 0]
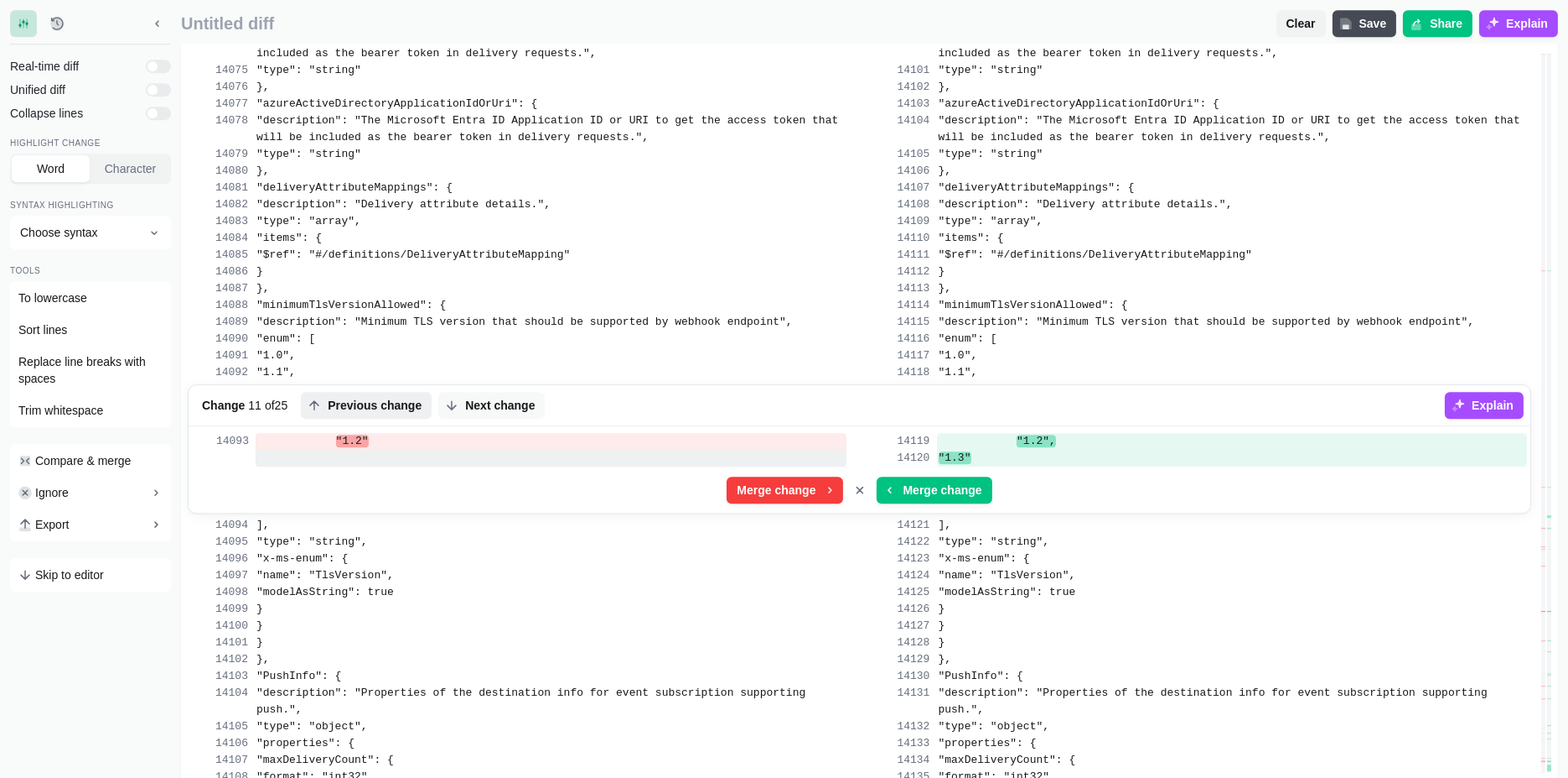
click at [395, 396] on span "Previous change" at bounding box center [374, 405] width 100 height 17
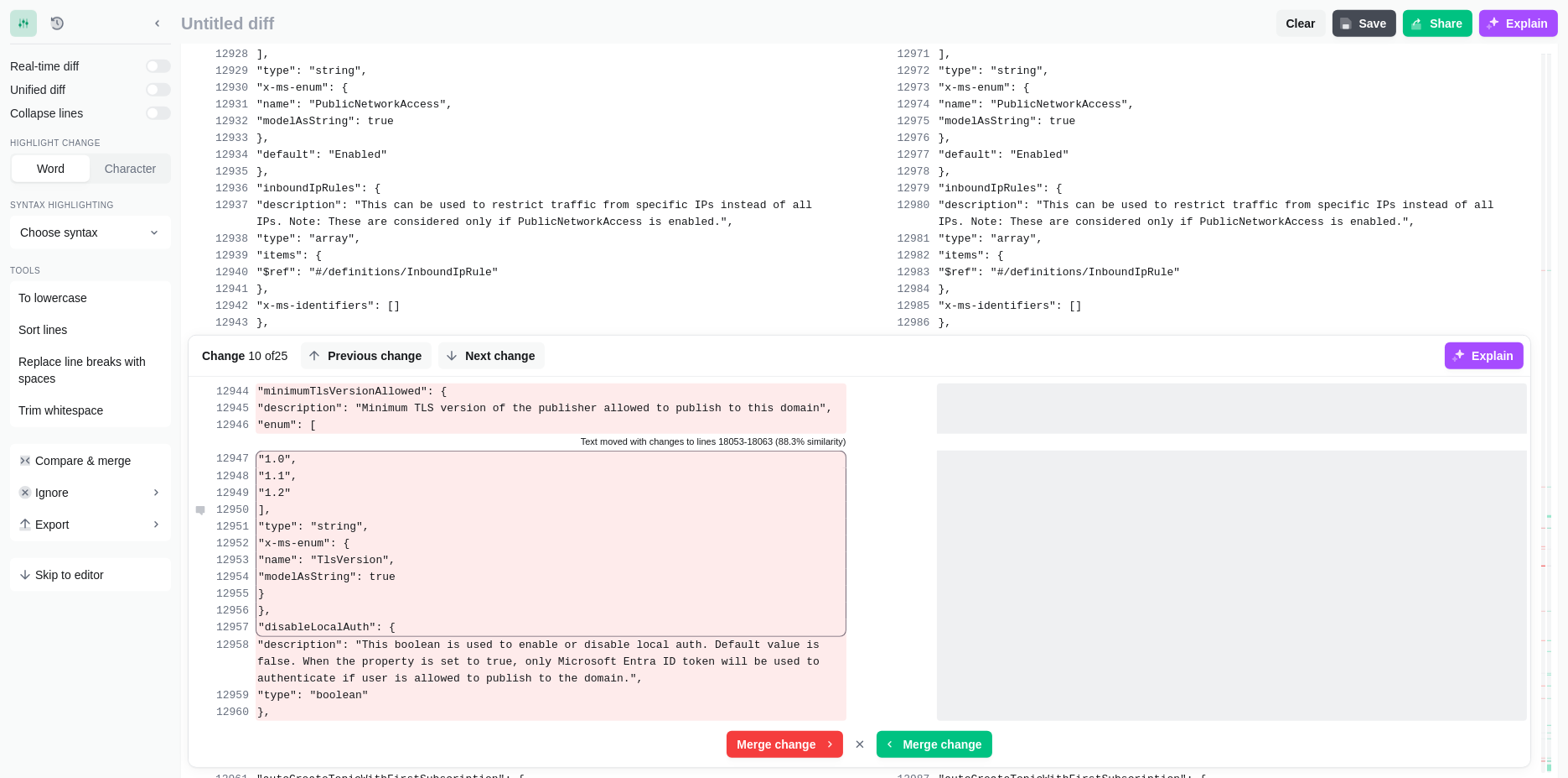
scroll to position [257065, 0]
click at [797, 737] on span "Merge change" at bounding box center [776, 746] width 86 height 17
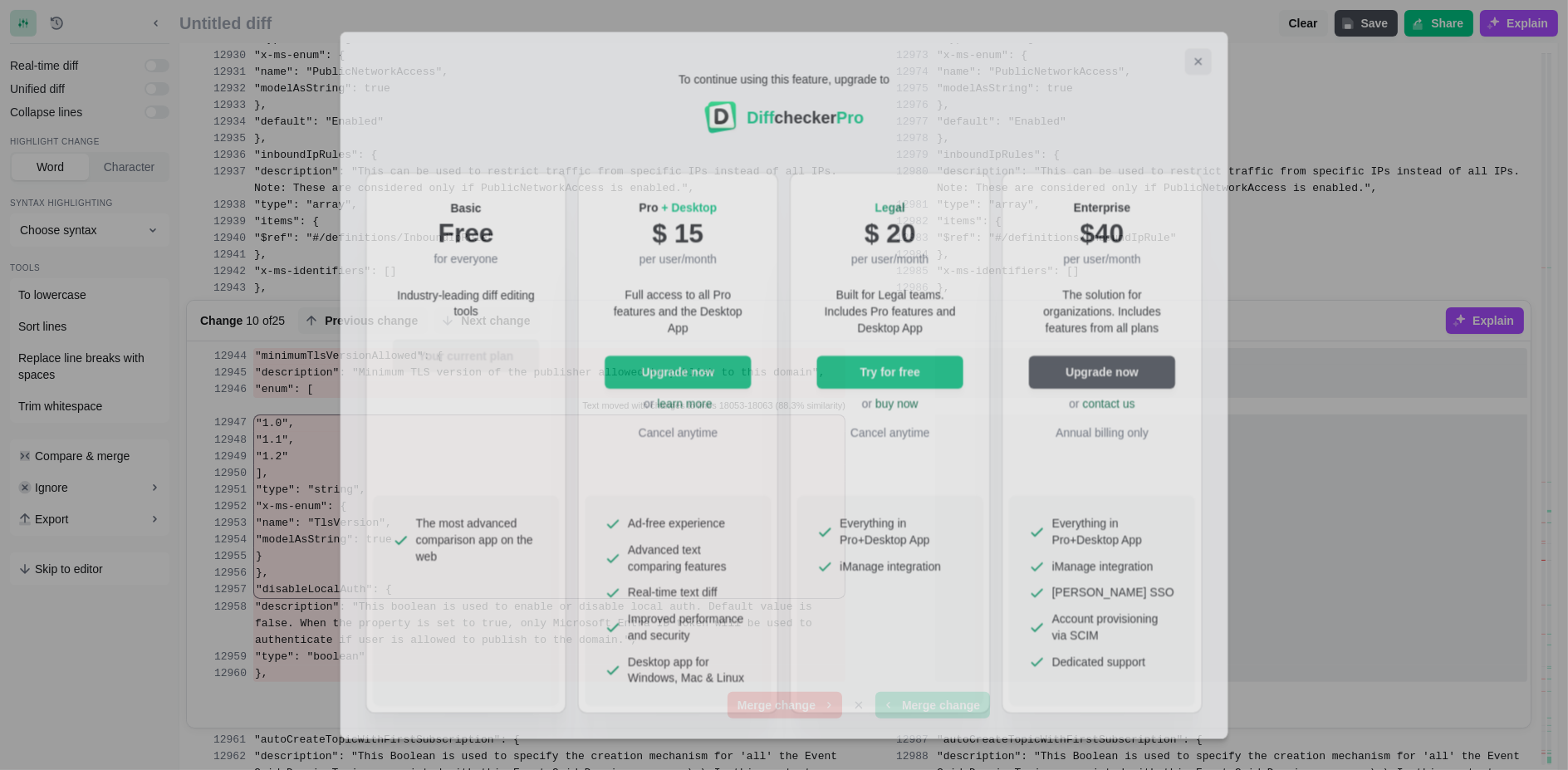
click at [1200, 51] on icon "Close modal" at bounding box center [1202, 57] width 14 height 14
